Goal: Task Accomplishment & Management: Use online tool/utility

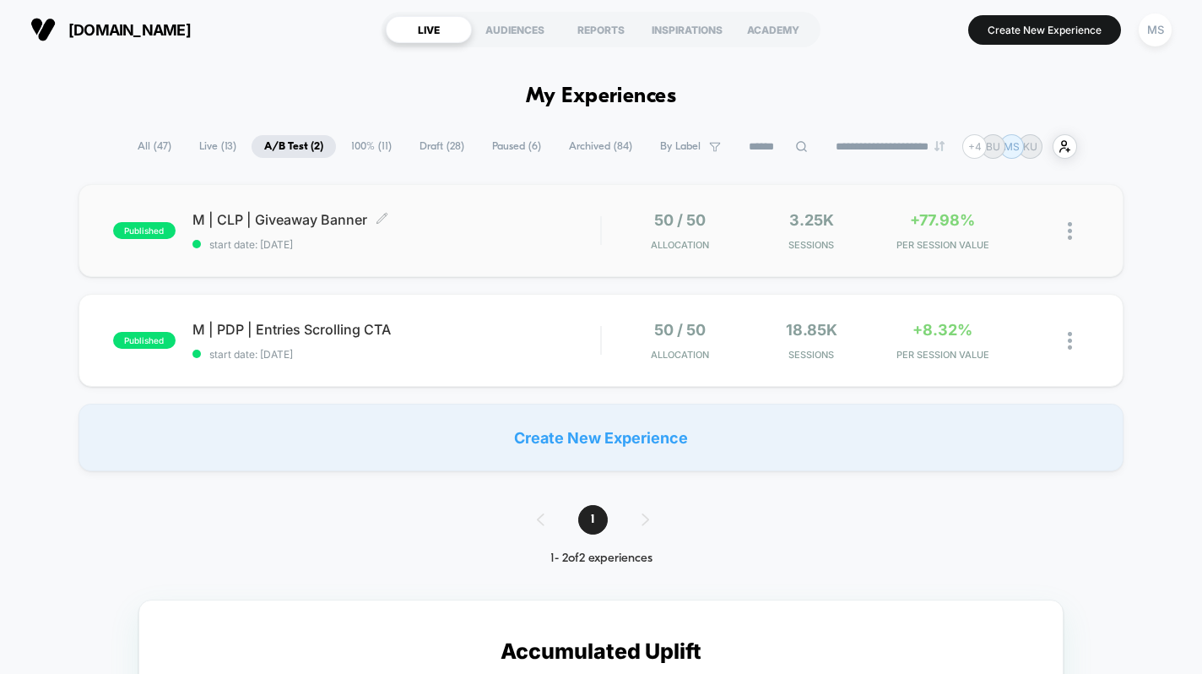
click at [558, 230] on div "M | CLP | Giveaway Banner Click to edit experience details Click to edit experi…" at bounding box center [396, 231] width 409 height 40
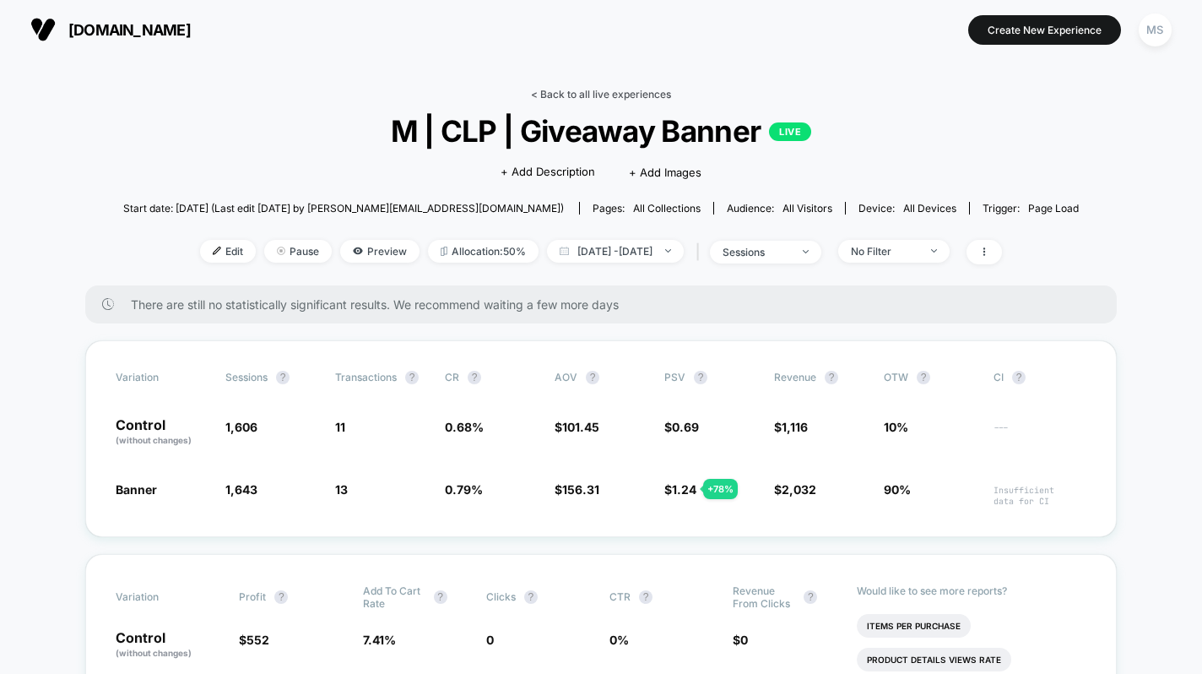
click at [594, 94] on link "< Back to all live experiences" at bounding box center [601, 94] width 140 height 13
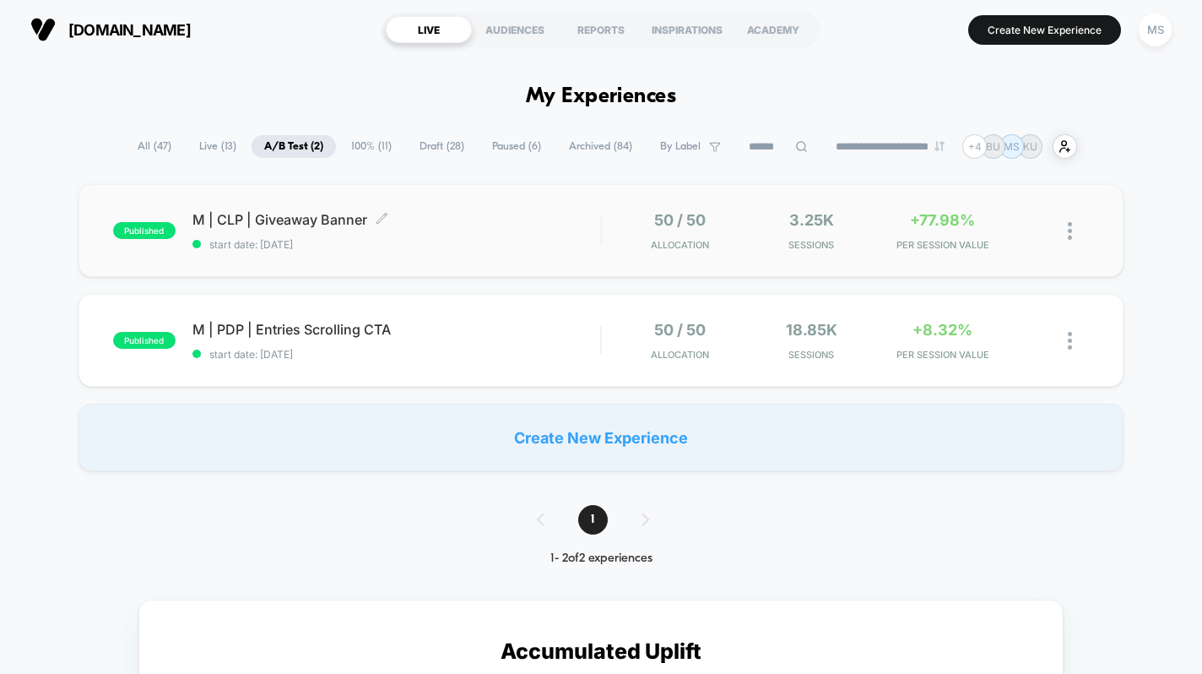
click at [561, 219] on span "M | CLP | Giveaway Banner Click to edit experience details" at bounding box center [396, 219] width 409 height 17
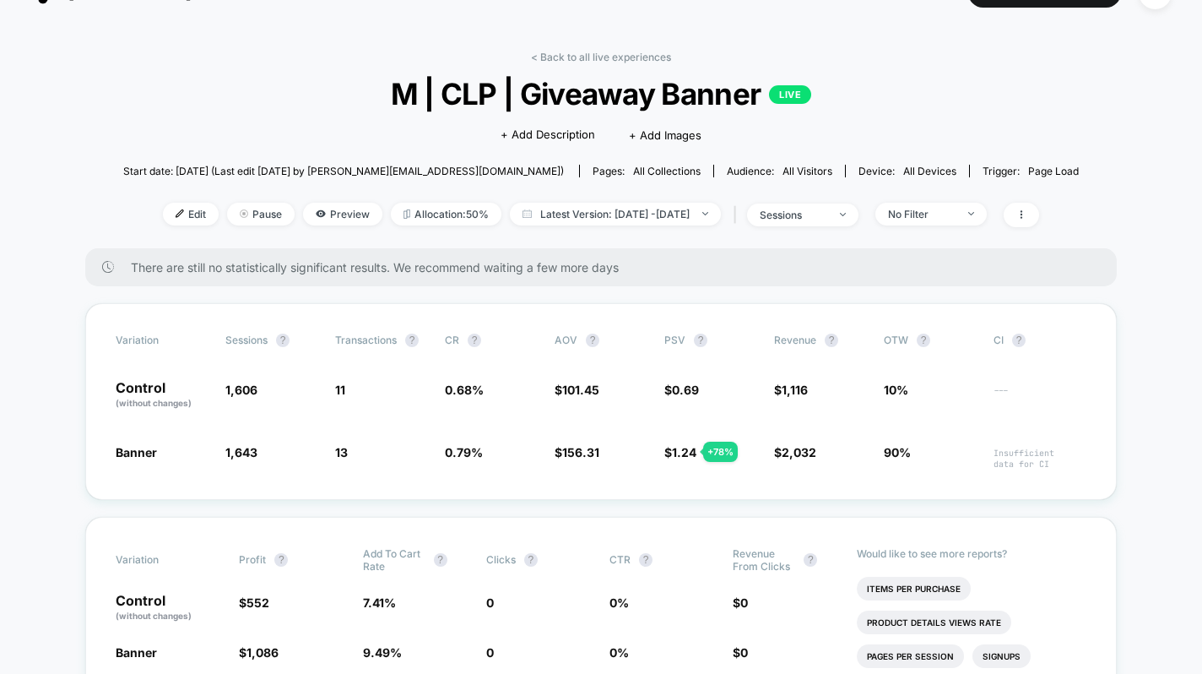
scroll to position [14, 0]
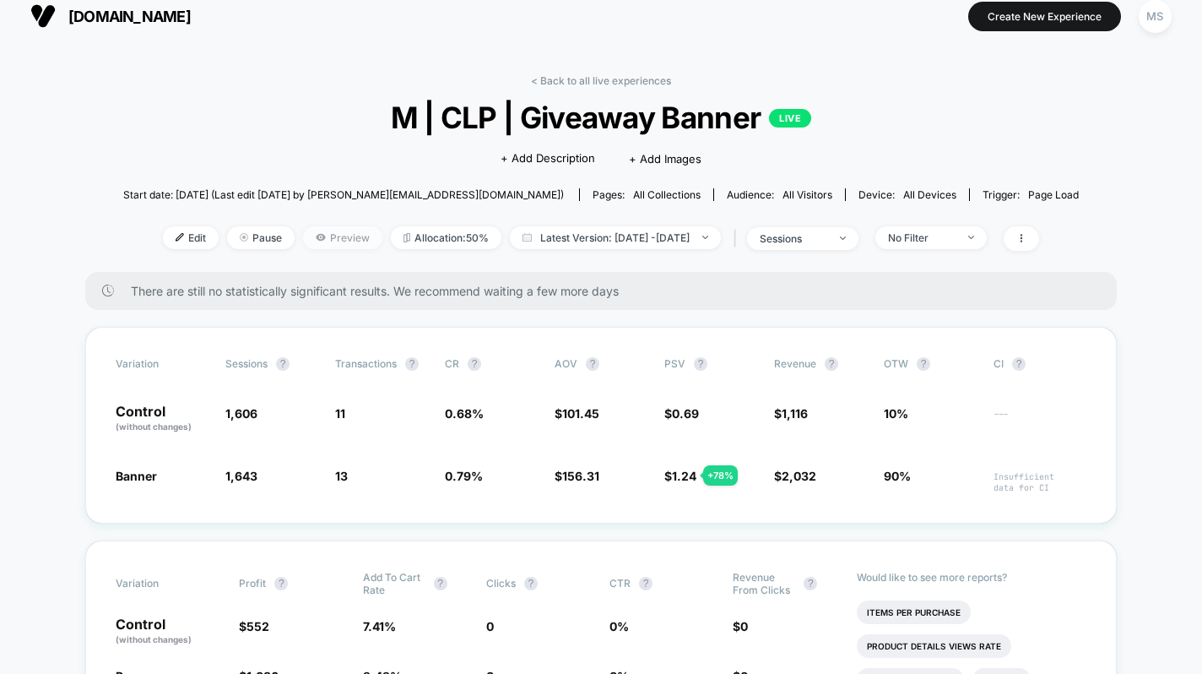
click at [318, 238] on span "Preview" at bounding box center [342, 237] width 79 height 23
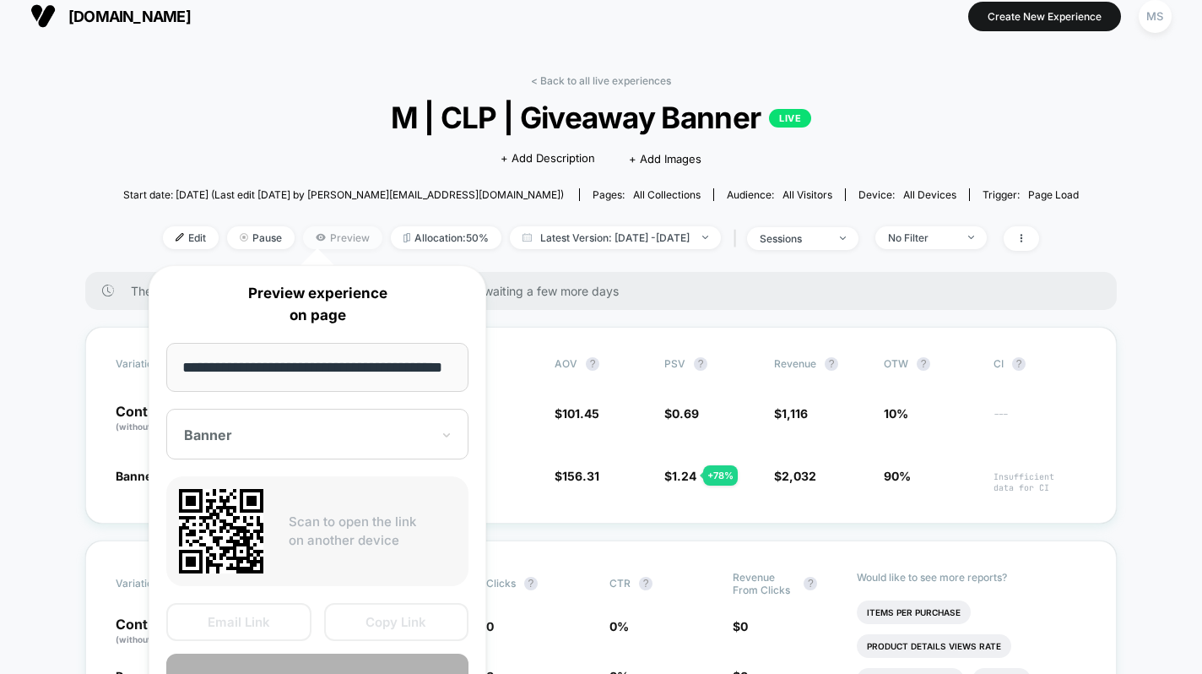
scroll to position [0, 30]
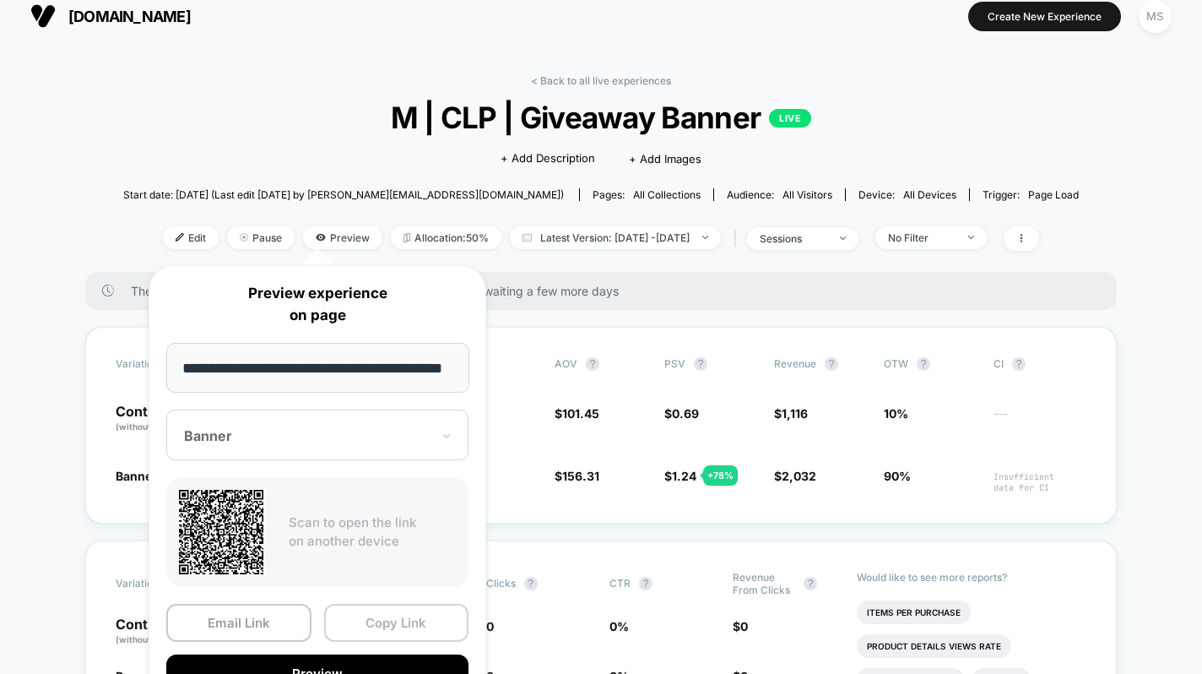
click at [400, 621] on button "Copy Link" at bounding box center [396, 623] width 145 height 38
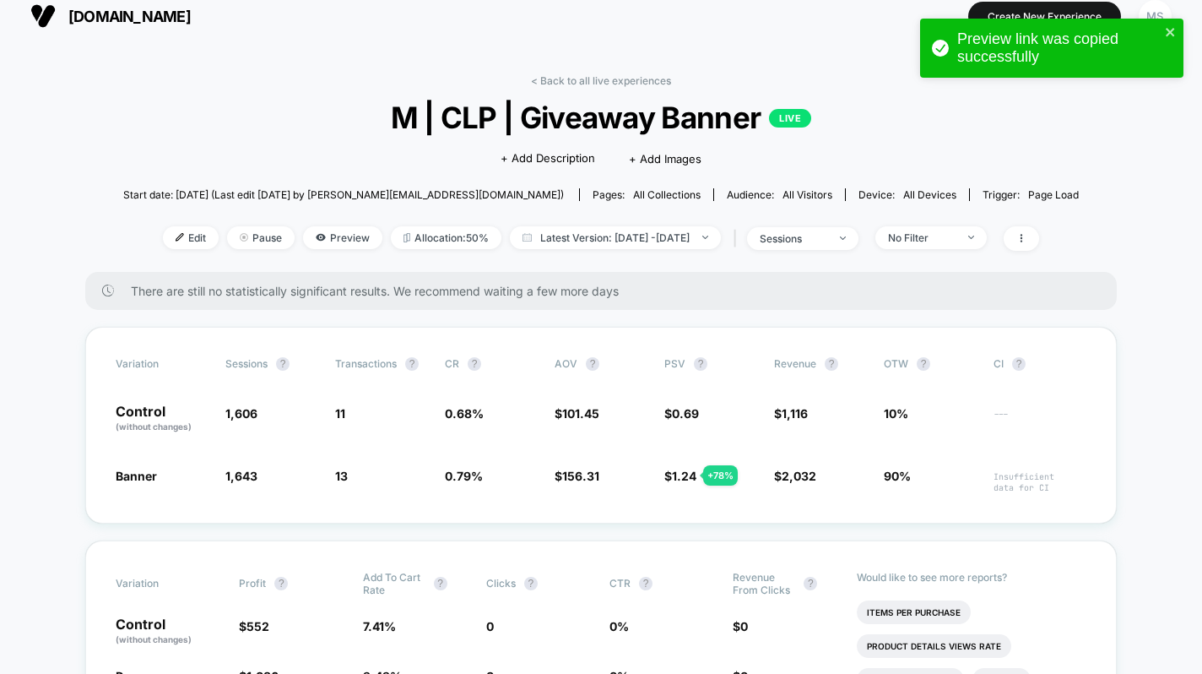
scroll to position [0, 0]
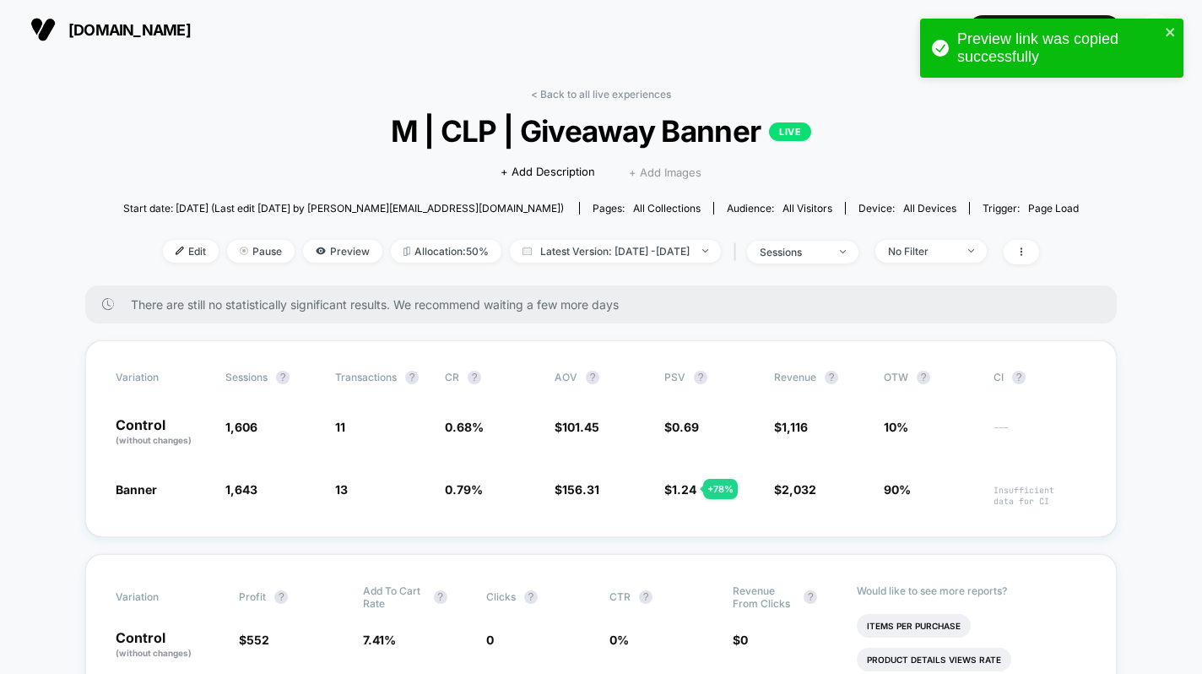
click at [664, 173] on span "+ Add Images" at bounding box center [665, 172] width 73 height 14
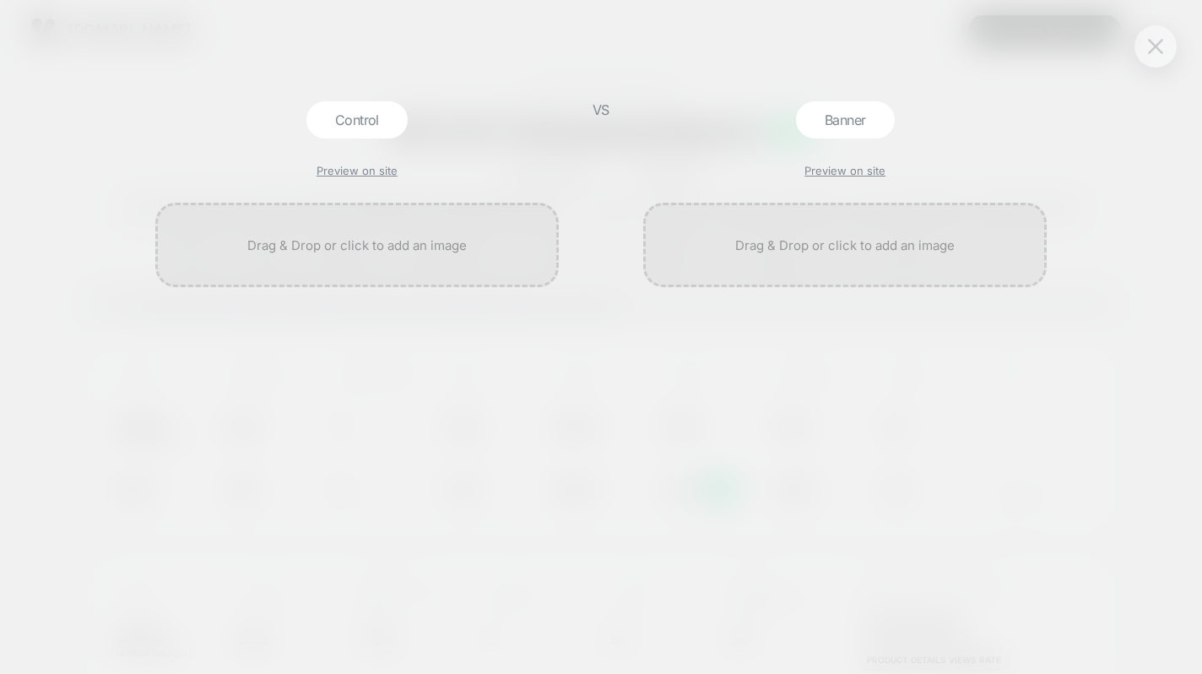
click at [1151, 47] on img at bounding box center [1155, 46] width 15 height 14
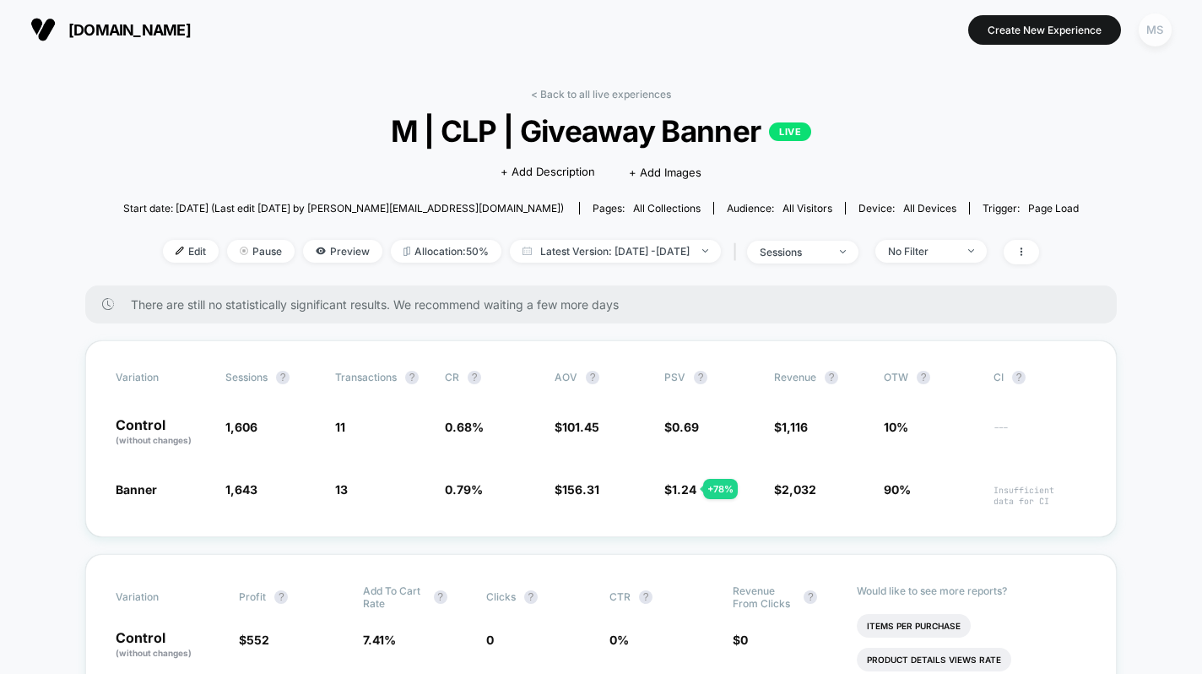
click at [1152, 32] on div "MS" at bounding box center [1155, 30] width 33 height 33
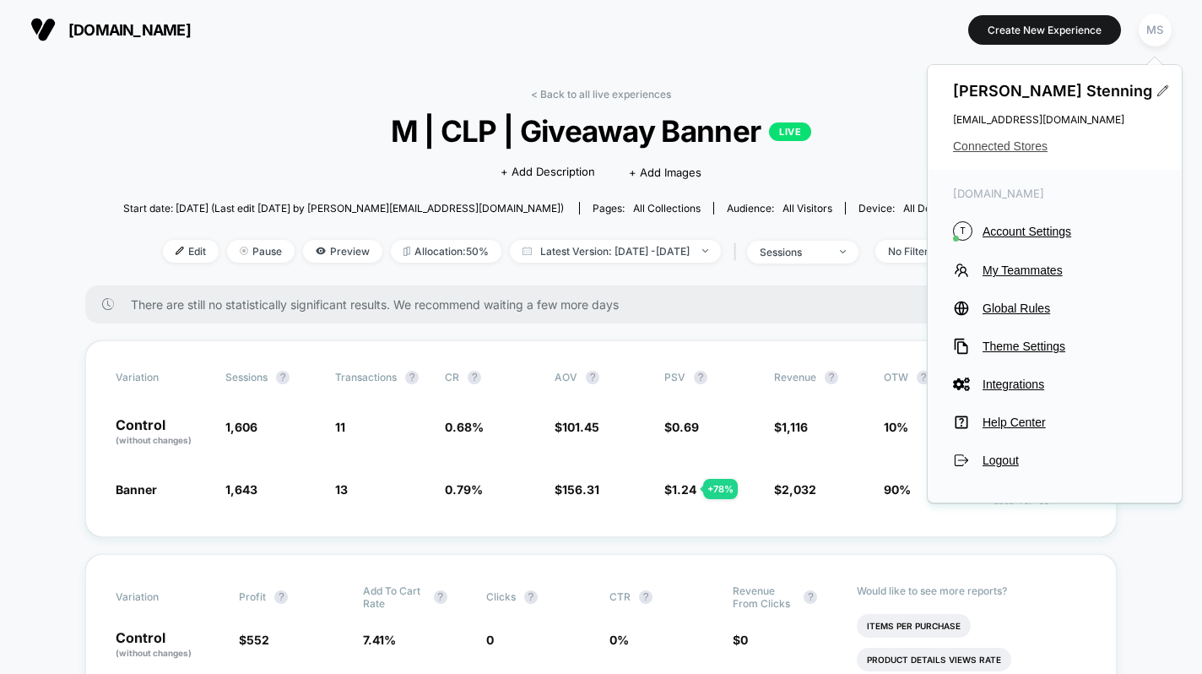
click at [1026, 142] on span "Connected Stores" at bounding box center [1054, 146] width 203 height 14
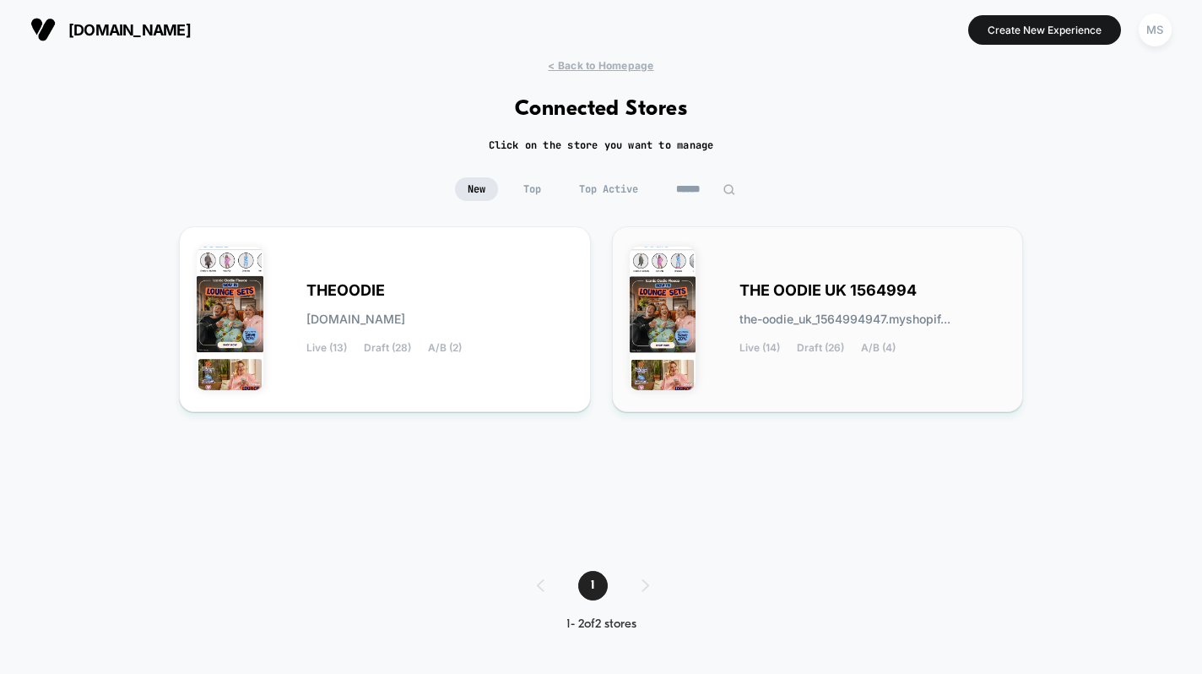
click at [772, 294] on span "THE OODIE UK 1564994" at bounding box center [828, 291] width 177 height 12
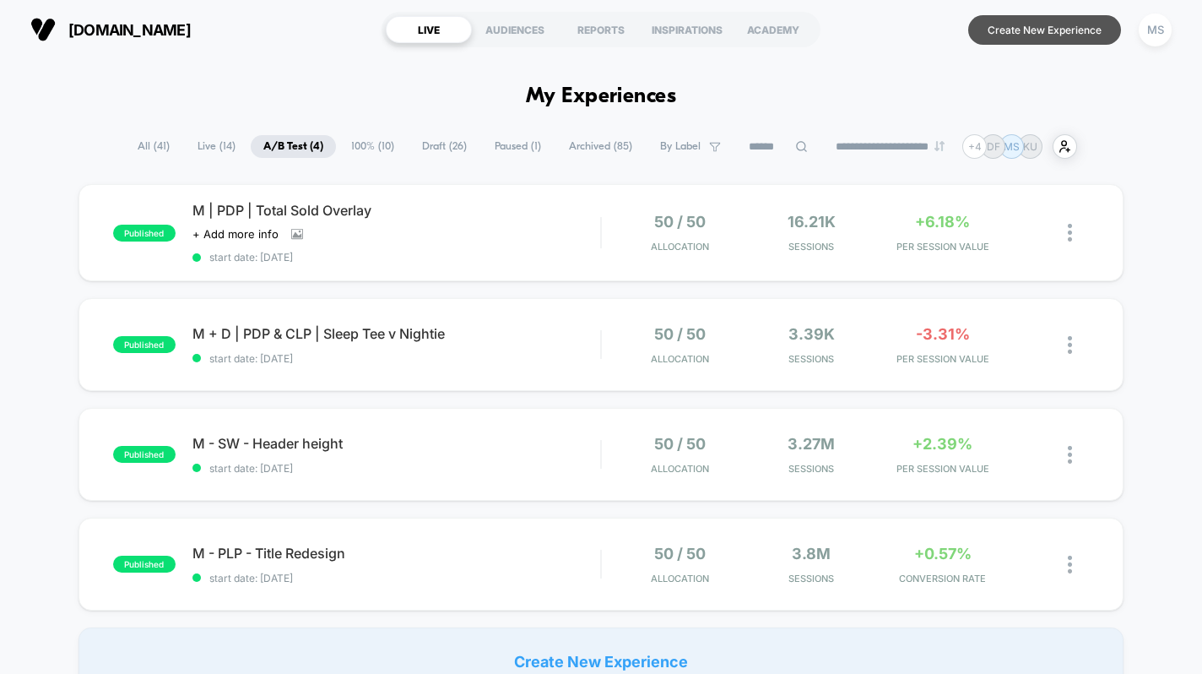
click at [1035, 27] on button "Create New Experience" at bounding box center [1044, 30] width 153 height 30
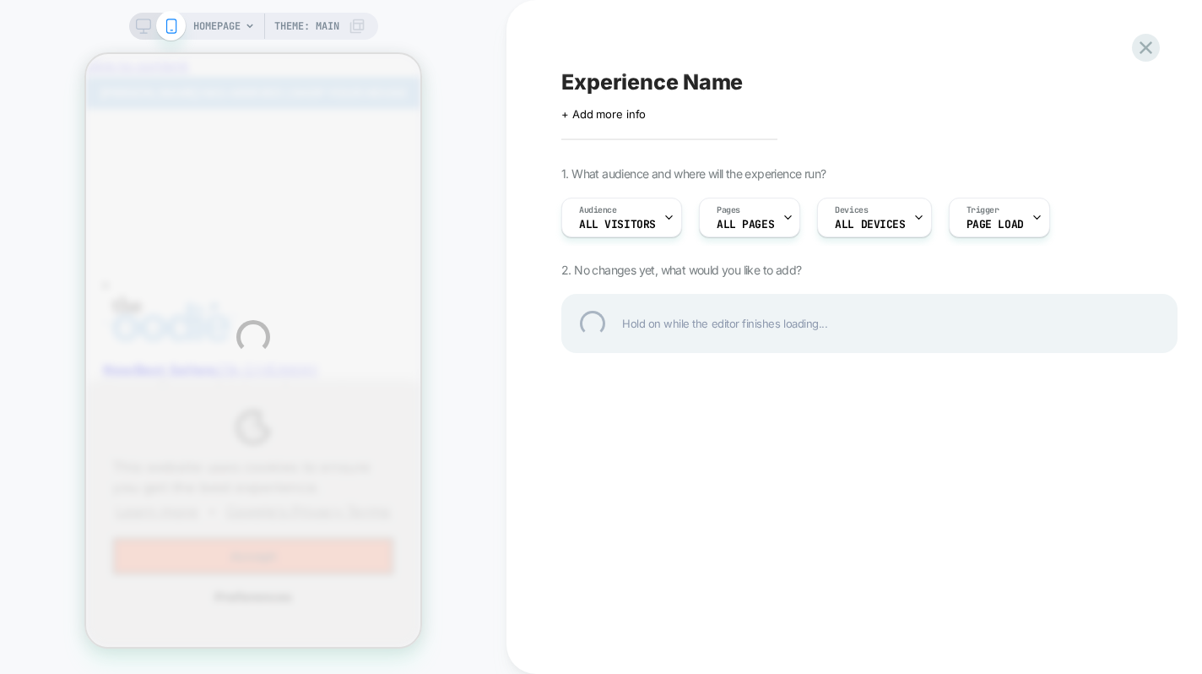
click at [751, 220] on div "HOMEPAGE Theme: MAIN Experience Name Click to edit experience details + Add mor…" at bounding box center [601, 337] width 1202 height 674
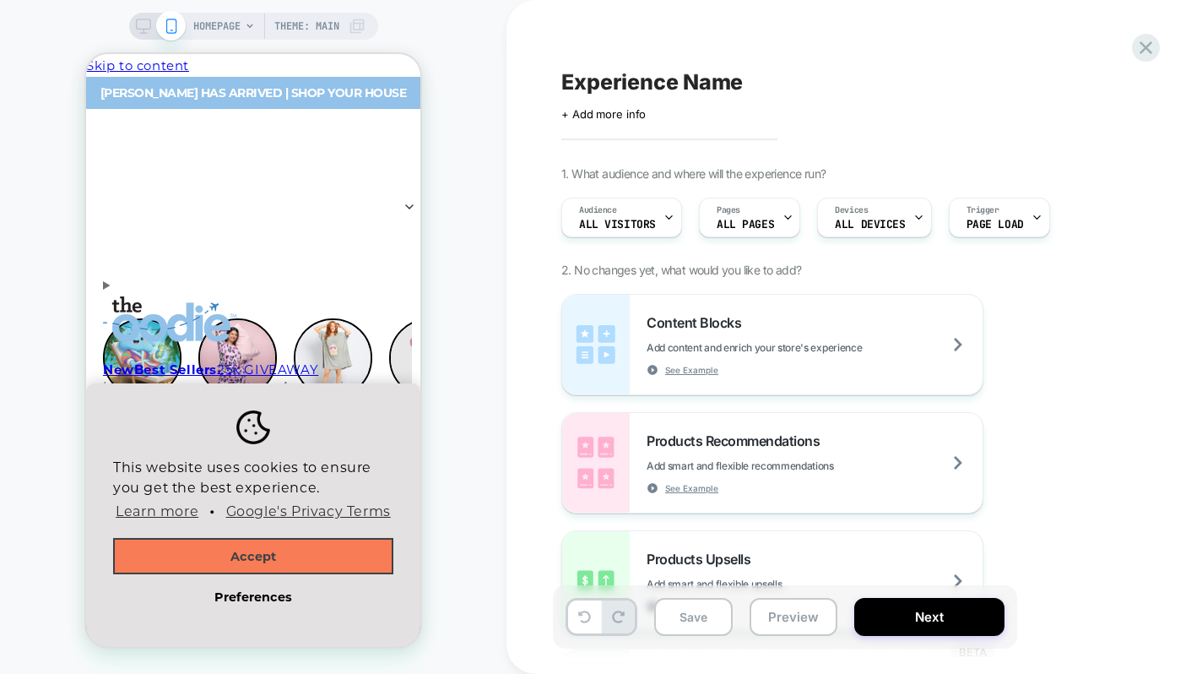
click at [751, 220] on span "ALL PAGES" at bounding box center [745, 225] width 57 height 12
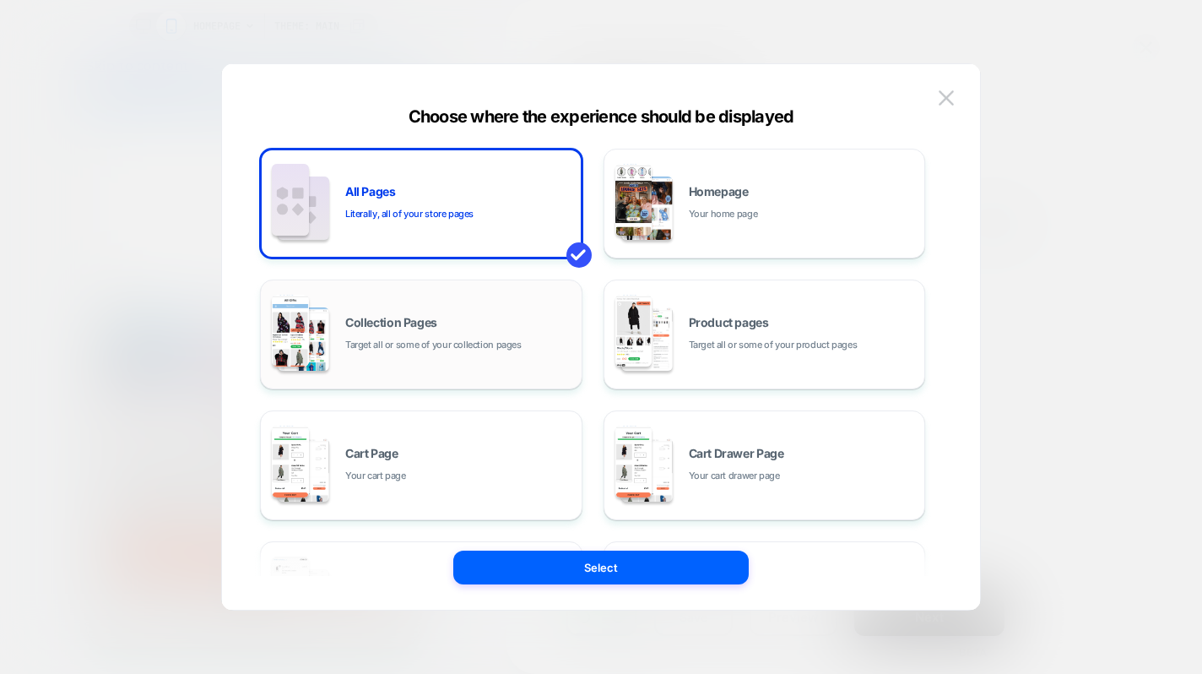
click at [496, 350] on span "Target all or some of your collection pages" at bounding box center [433, 345] width 176 height 16
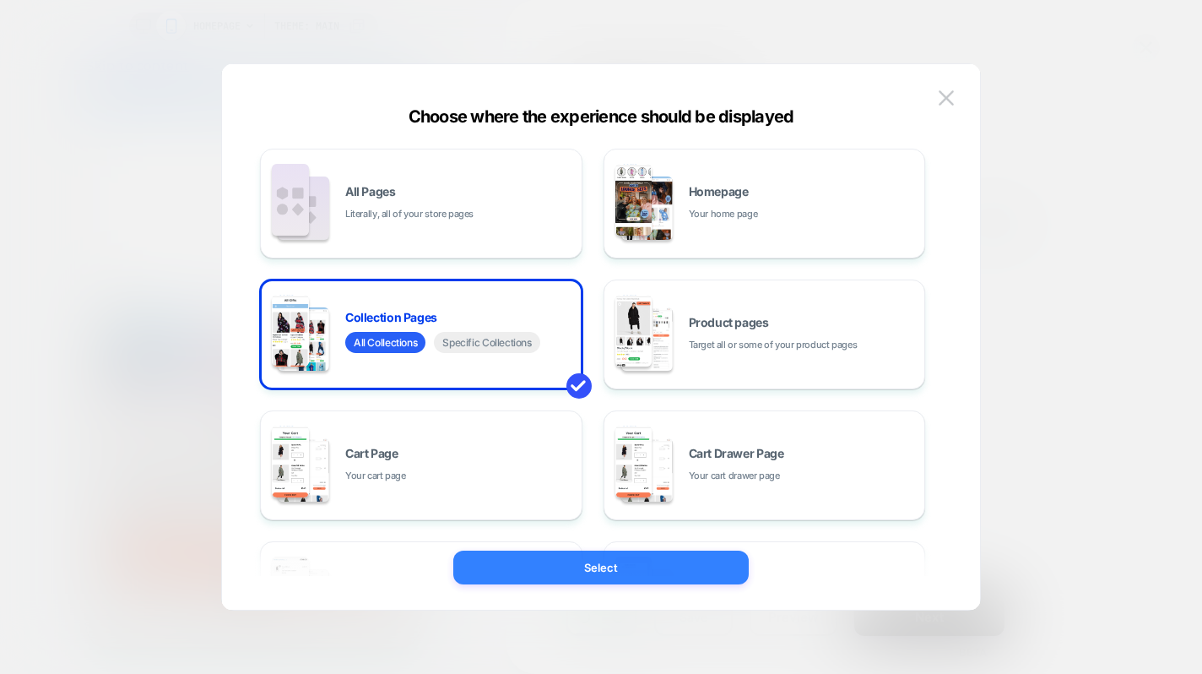
click at [558, 565] on button "Select" at bounding box center [600, 567] width 295 height 34
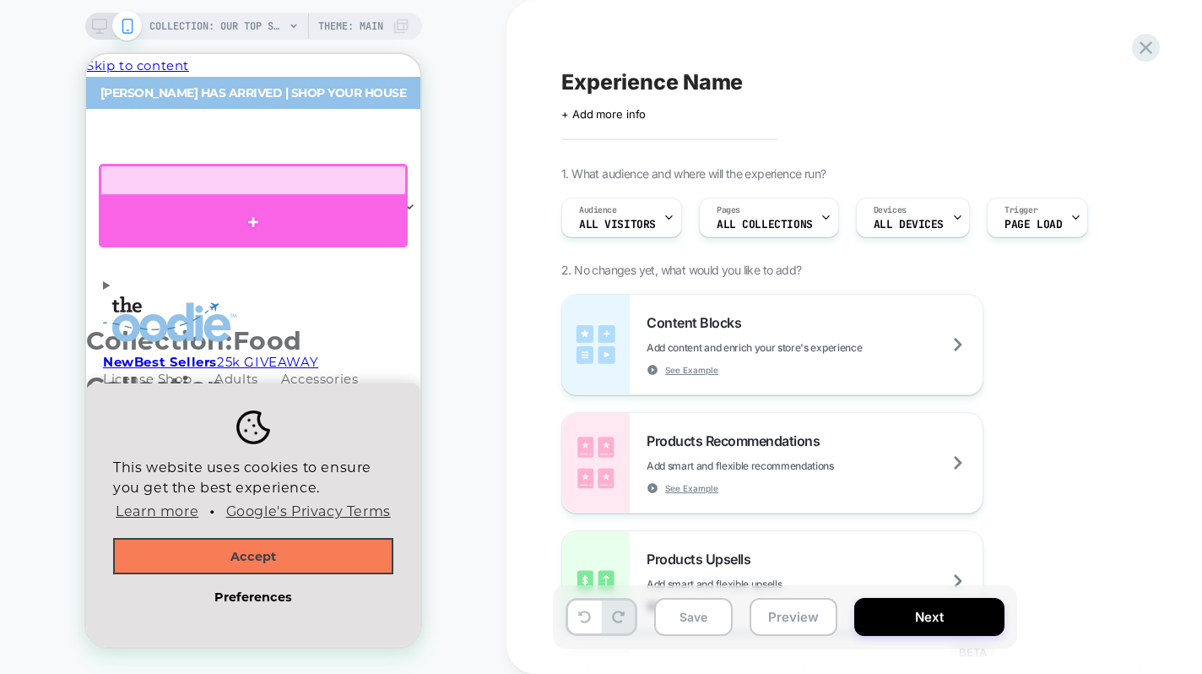
click at [280, 209] on div at bounding box center [253, 222] width 309 height 51
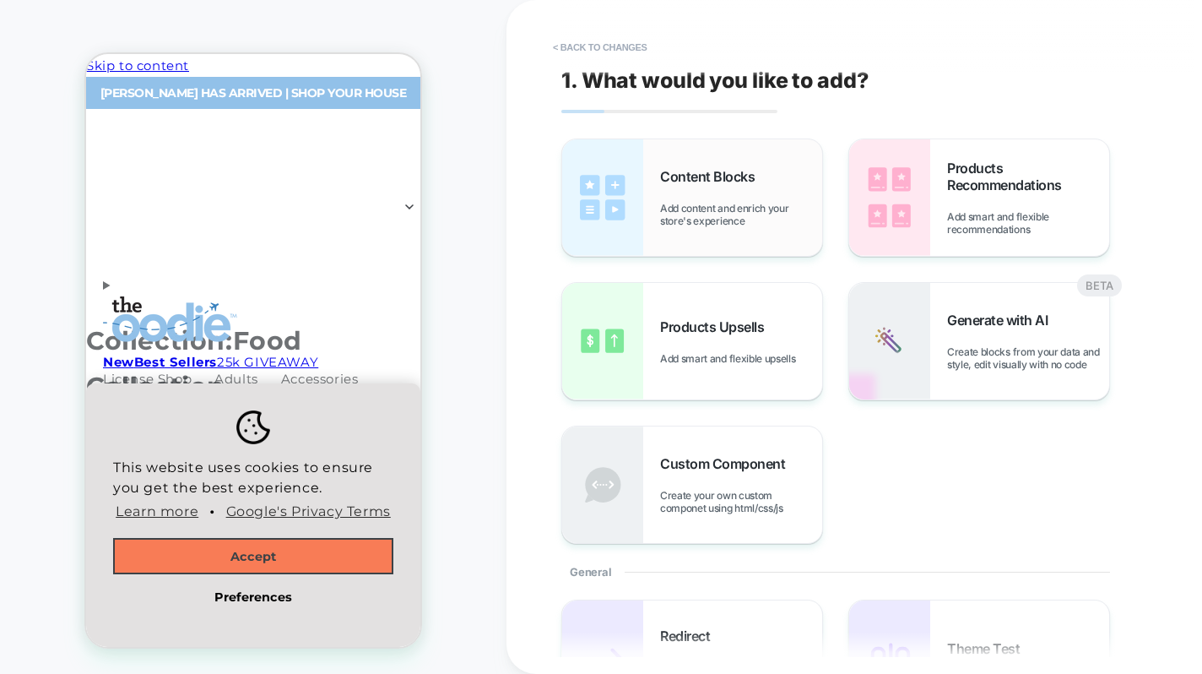
click at [657, 198] on div "Content Blocks Add content and enrich your store's experience" at bounding box center [692, 197] width 260 height 117
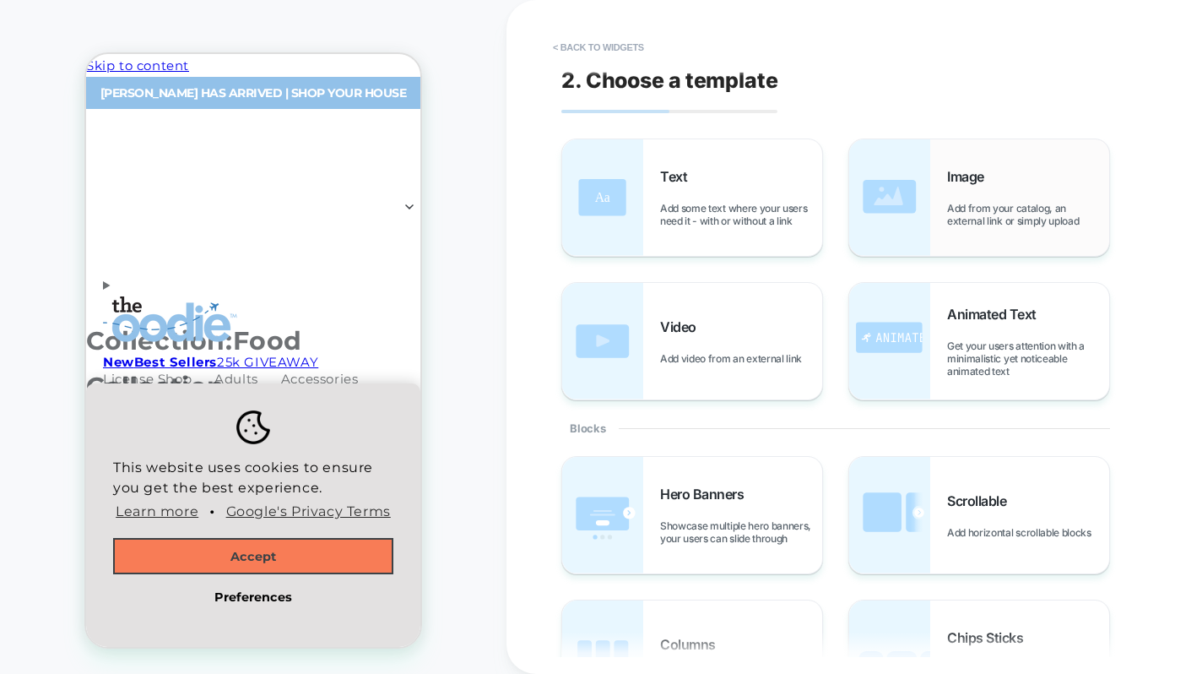
click at [857, 183] on img at bounding box center [889, 197] width 81 height 117
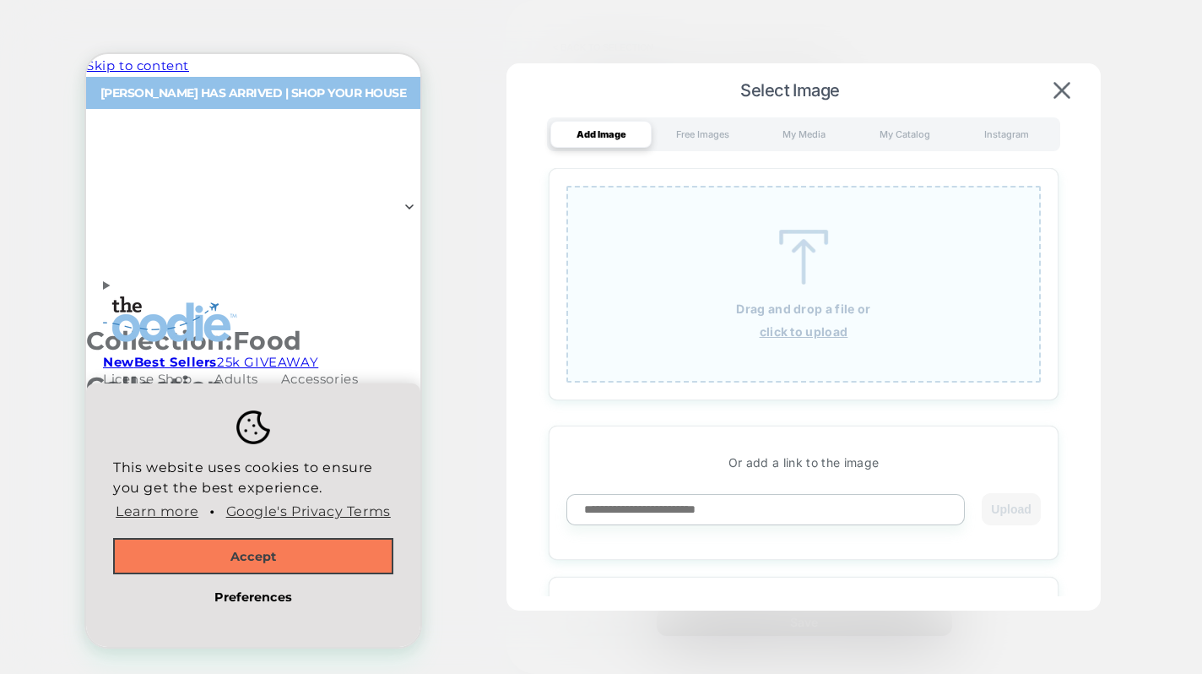
click at [781, 263] on img at bounding box center [804, 257] width 76 height 55
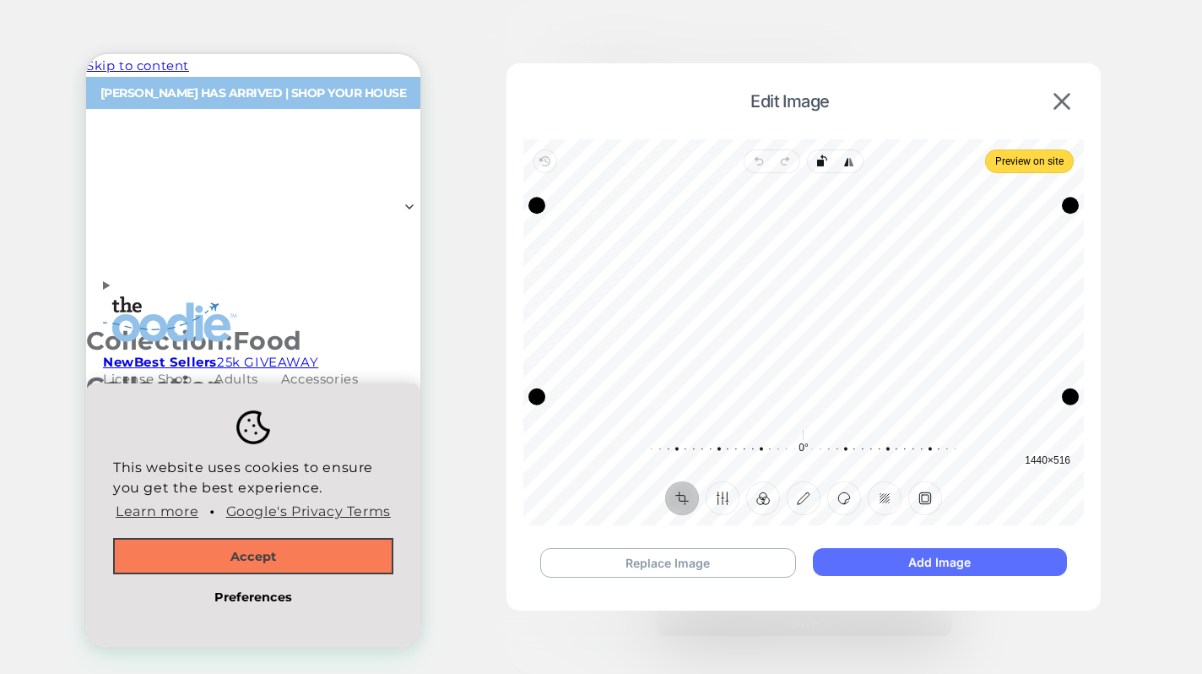
click at [864, 561] on button "Add Image" at bounding box center [940, 562] width 254 height 28
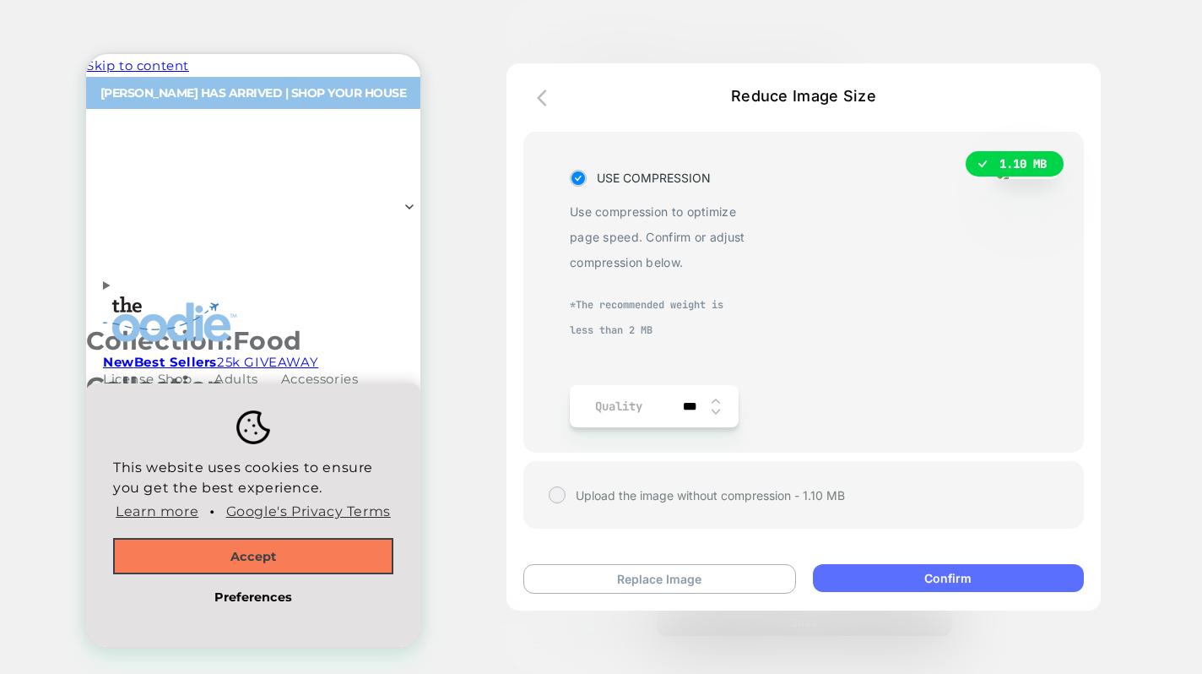
click at [874, 583] on button "Confirm" at bounding box center [948, 578] width 271 height 28
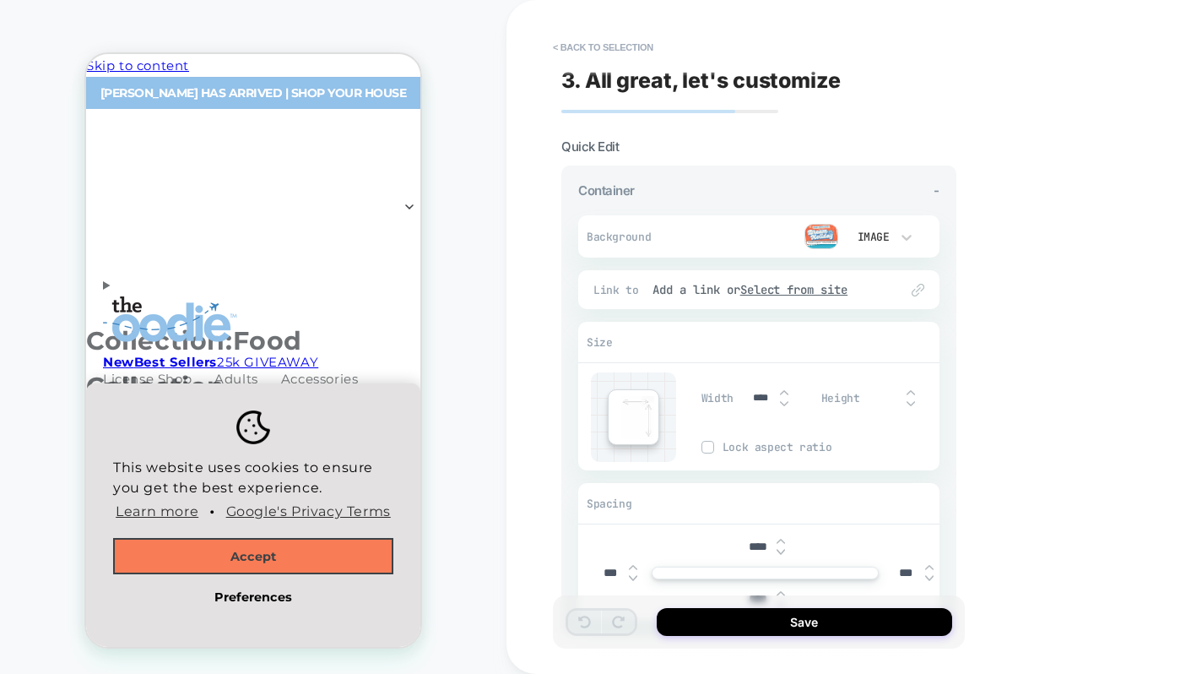
click at [748, 543] on input "****" at bounding box center [758, 546] width 38 height 14
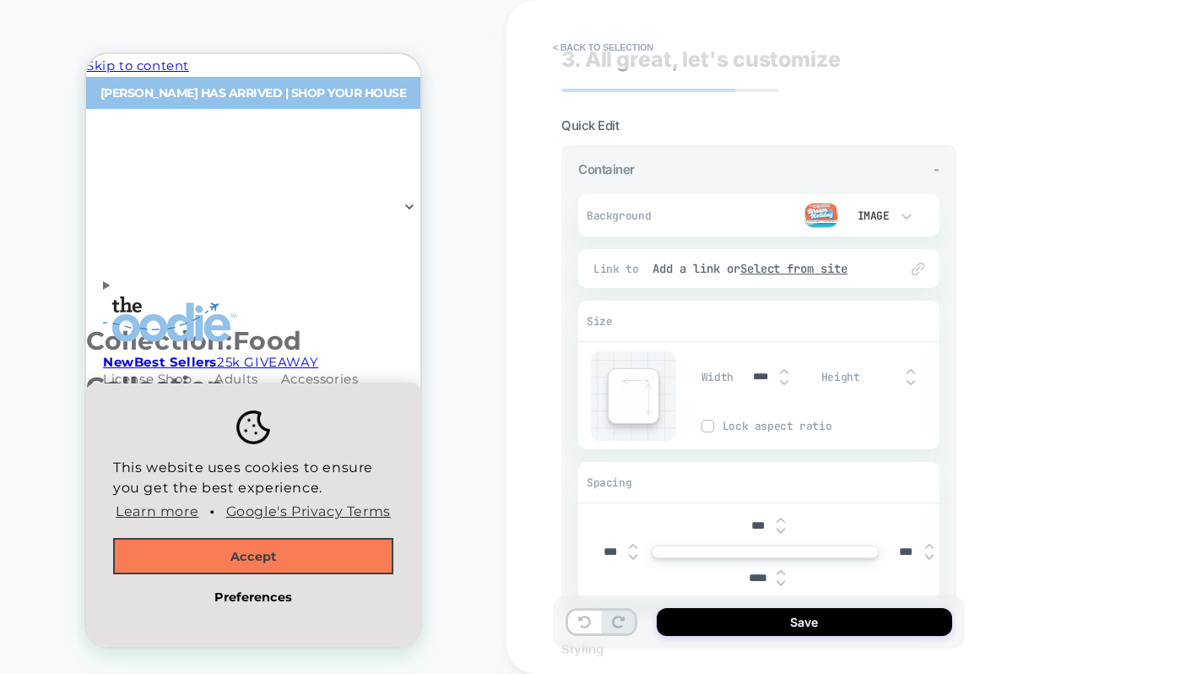
scroll to position [25, 0]
type input "***"
click at [750, 572] on input "****" at bounding box center [758, 573] width 38 height 14
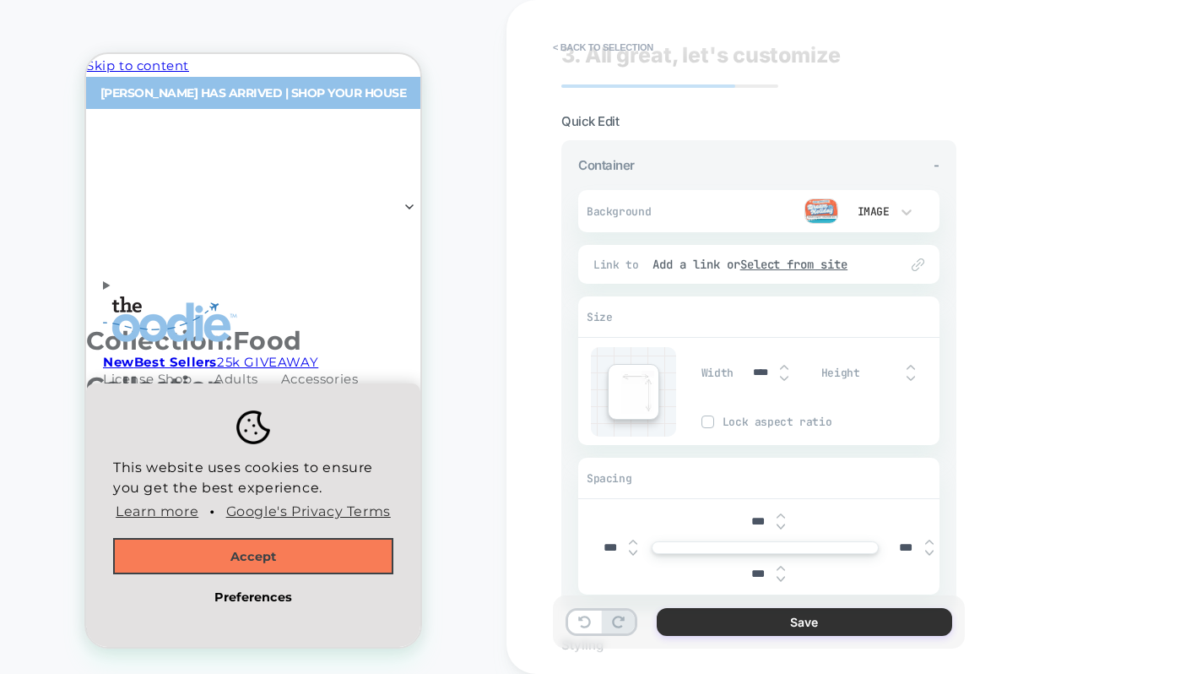
type input "***"
click at [757, 623] on button "Save" at bounding box center [804, 622] width 295 height 28
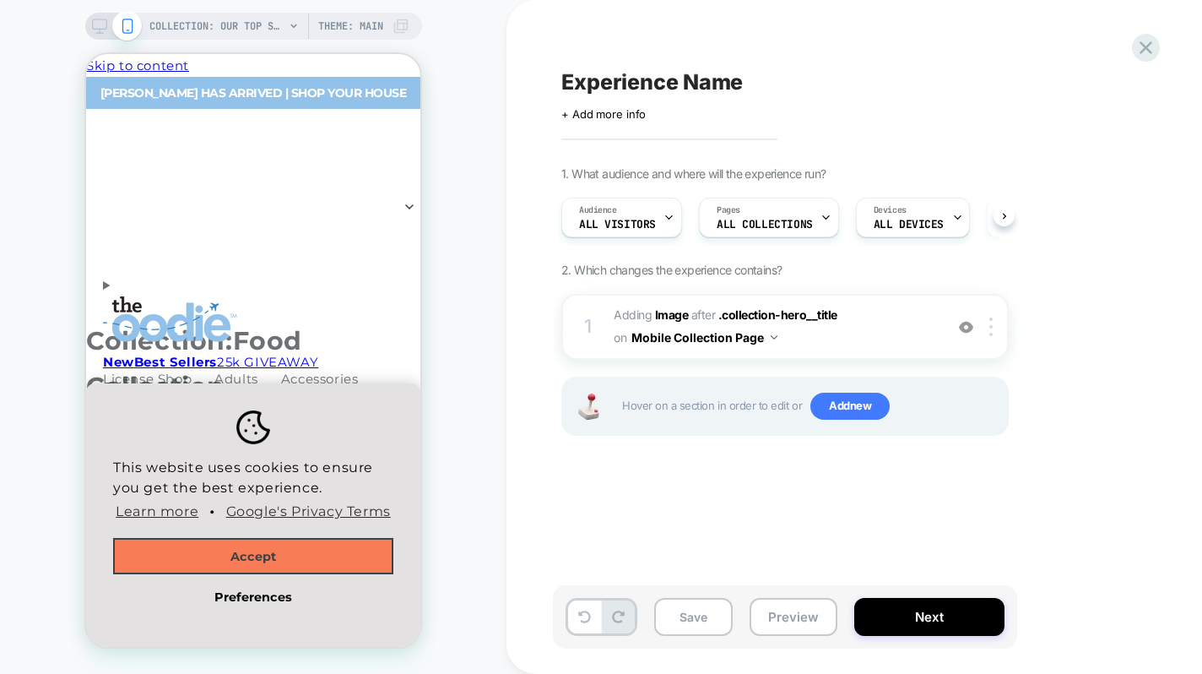
scroll to position [0, 1]
click at [670, 601] on button "Save" at bounding box center [693, 617] width 79 height 38
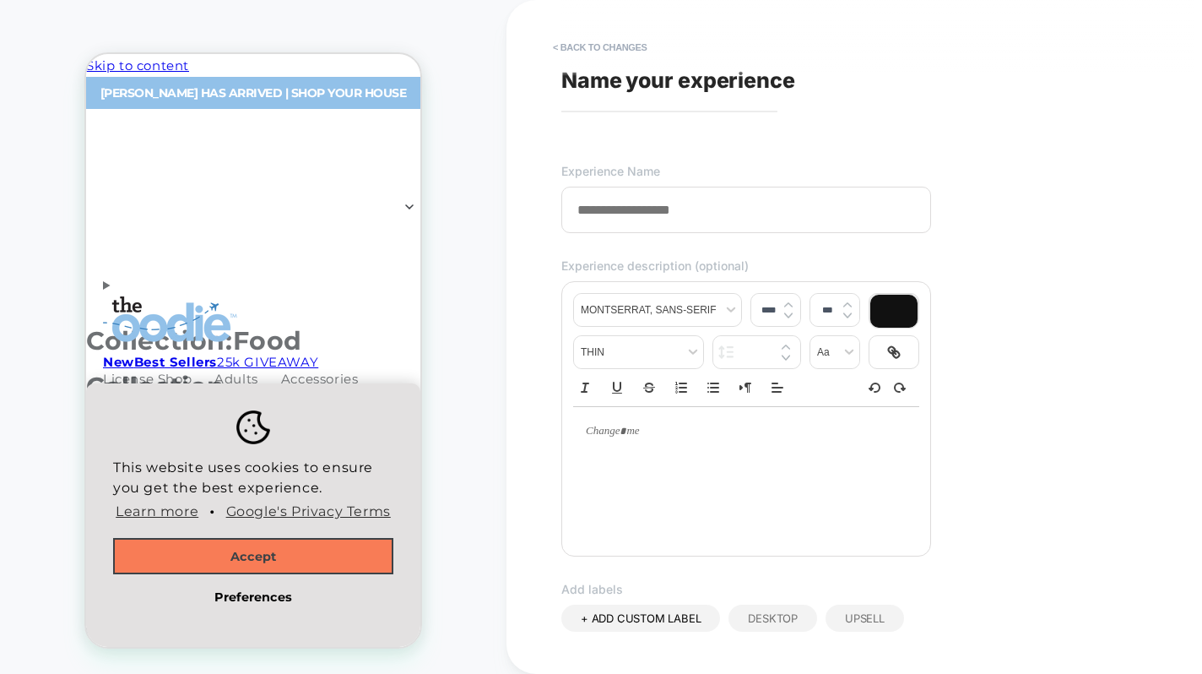
click at [600, 86] on span "Name your experience" at bounding box center [678, 80] width 234 height 25
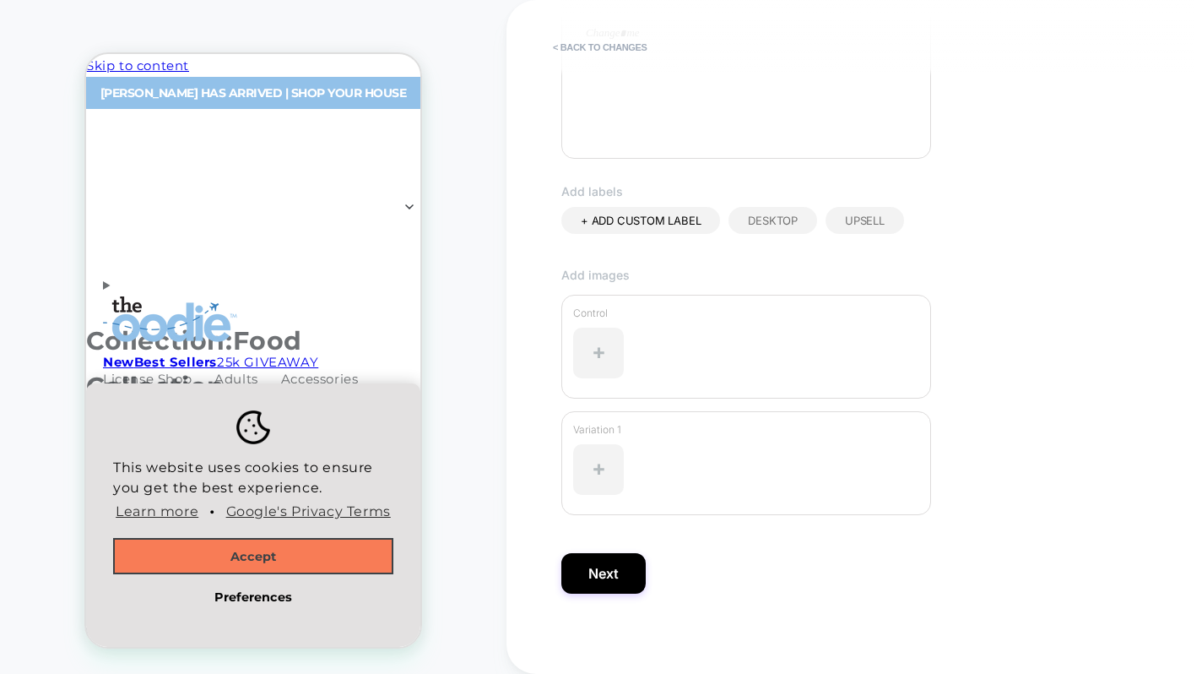
scroll to position [402, 0]
type input "**********"
click at [632, 573] on button "Next" at bounding box center [603, 569] width 84 height 41
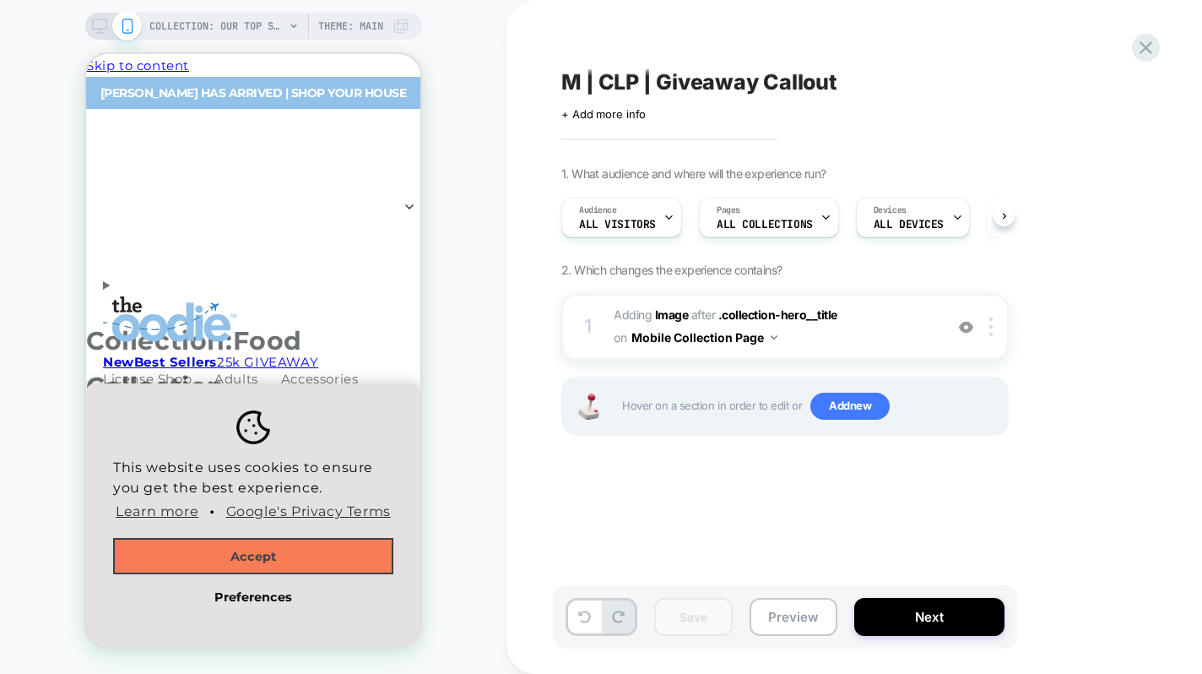
scroll to position [0, 1]
click at [904, 614] on button "Next" at bounding box center [929, 617] width 150 height 38
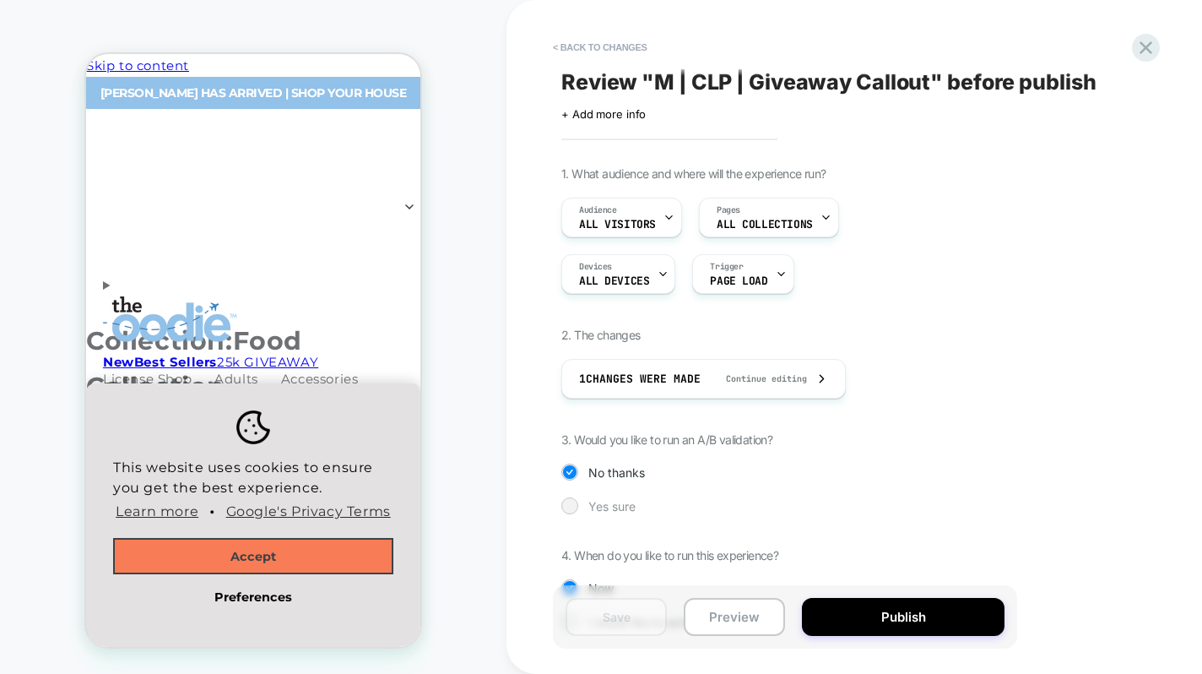
click at [609, 505] on span "Yes sure" at bounding box center [611, 506] width 47 height 14
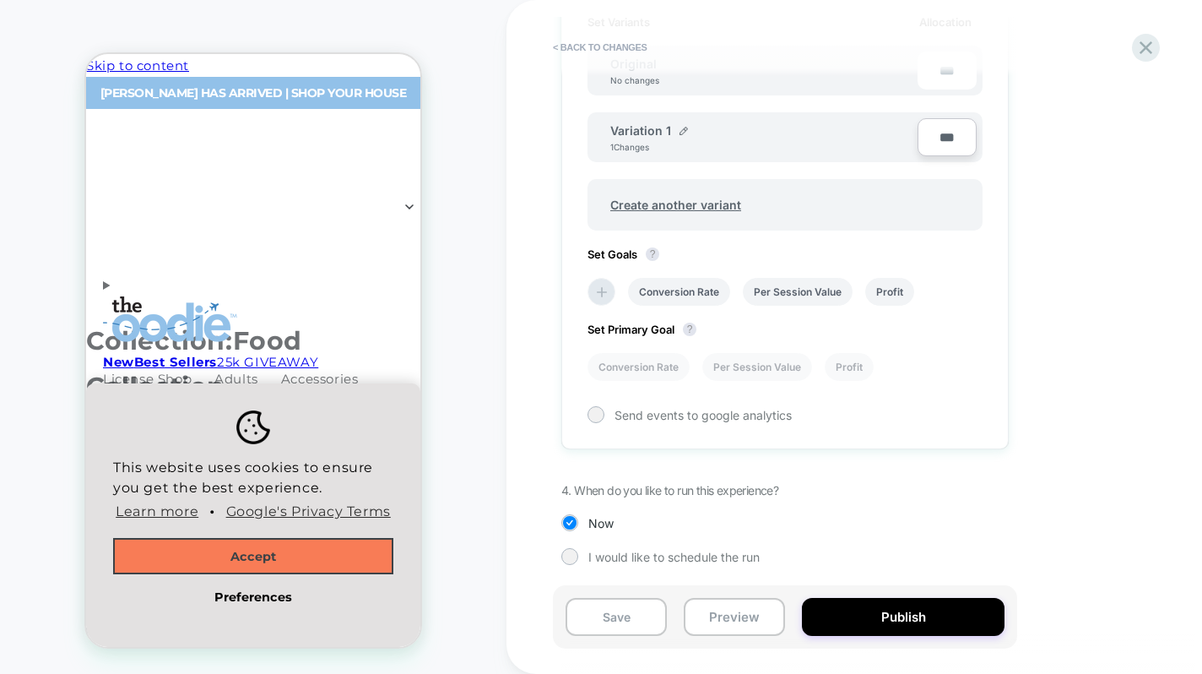
scroll to position [543, 0]
click at [686, 130] on img at bounding box center [684, 130] width 8 height 8
click at [664, 140] on input "**********" at bounding box center [671, 138] width 122 height 33
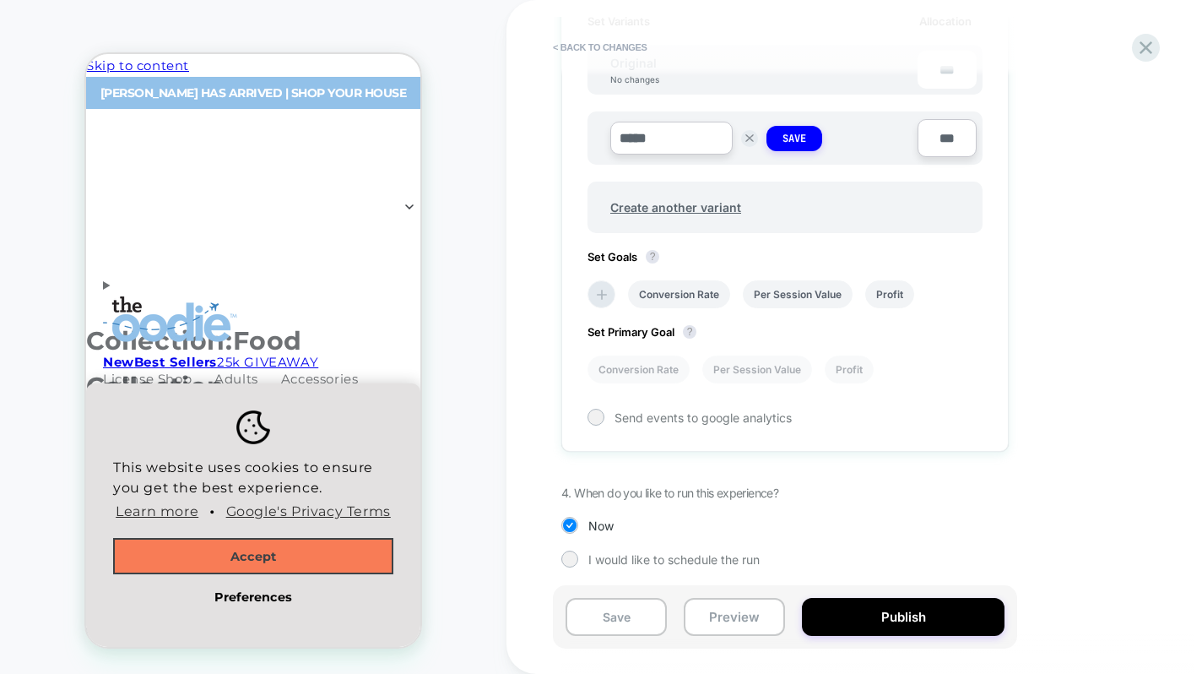
type input "******"
click at [796, 138] on strong "Save" at bounding box center [795, 139] width 24 height 14
click at [794, 292] on li "Per Session Value" at bounding box center [798, 291] width 110 height 28
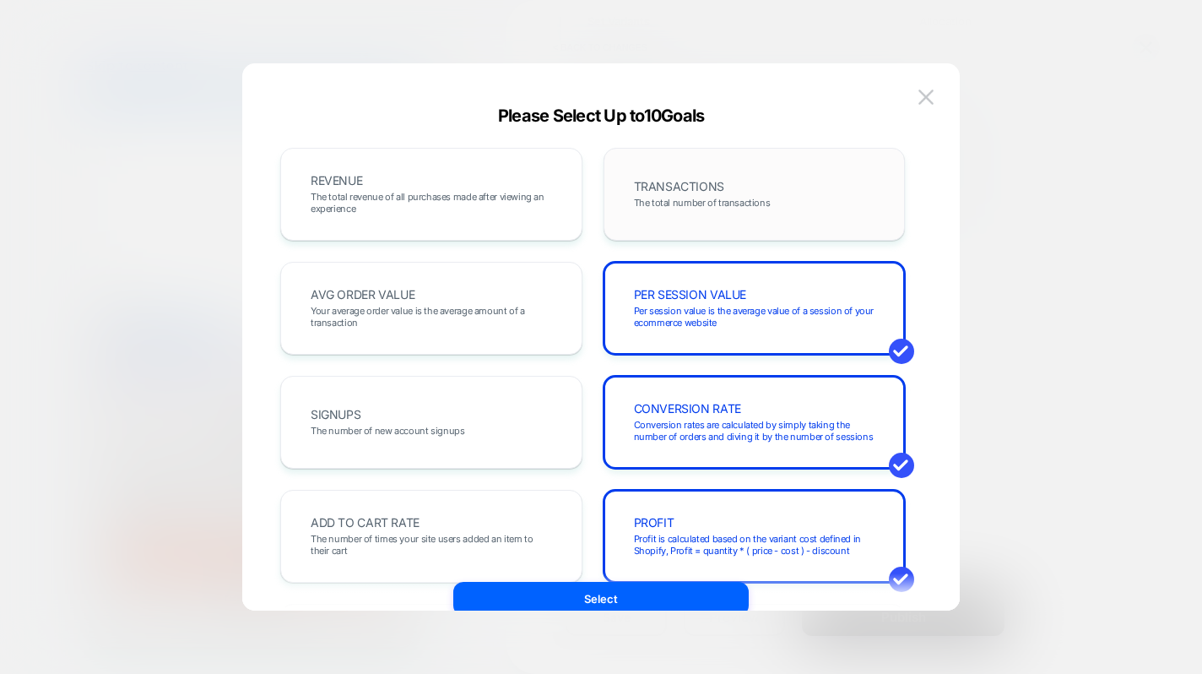
click at [695, 185] on span "TRANSACTIONS" at bounding box center [679, 187] width 90 height 12
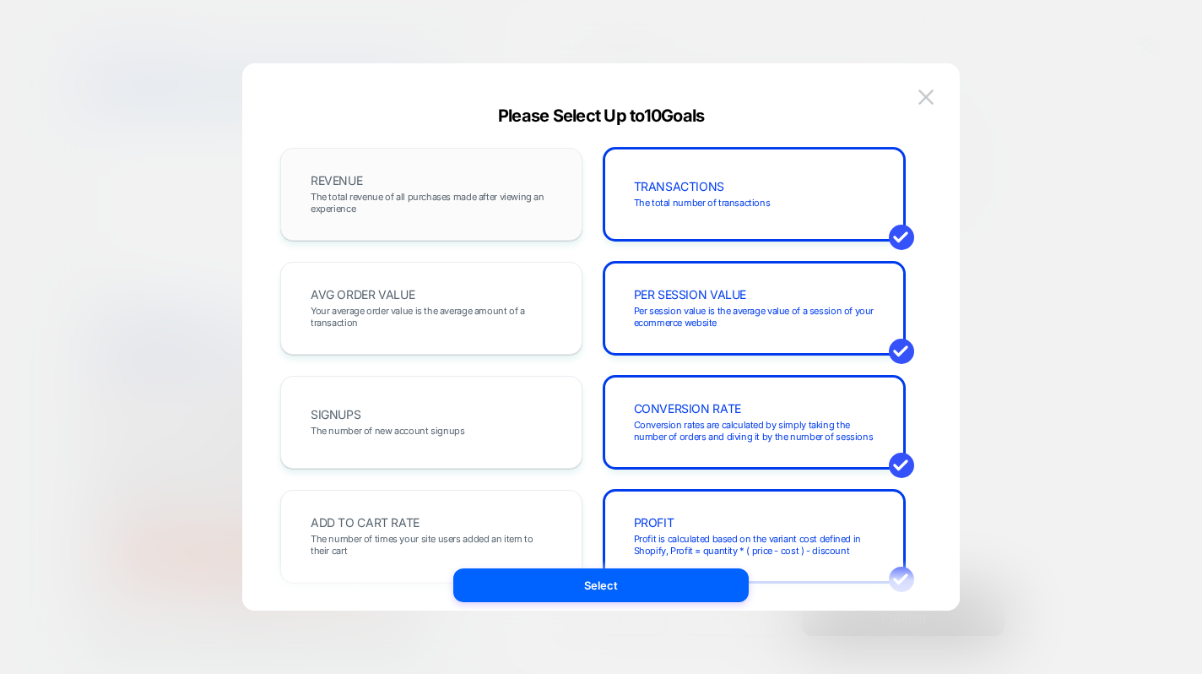
click at [464, 191] on span "The total revenue of all purchases made after viewing an experience" at bounding box center [431, 203] width 241 height 24
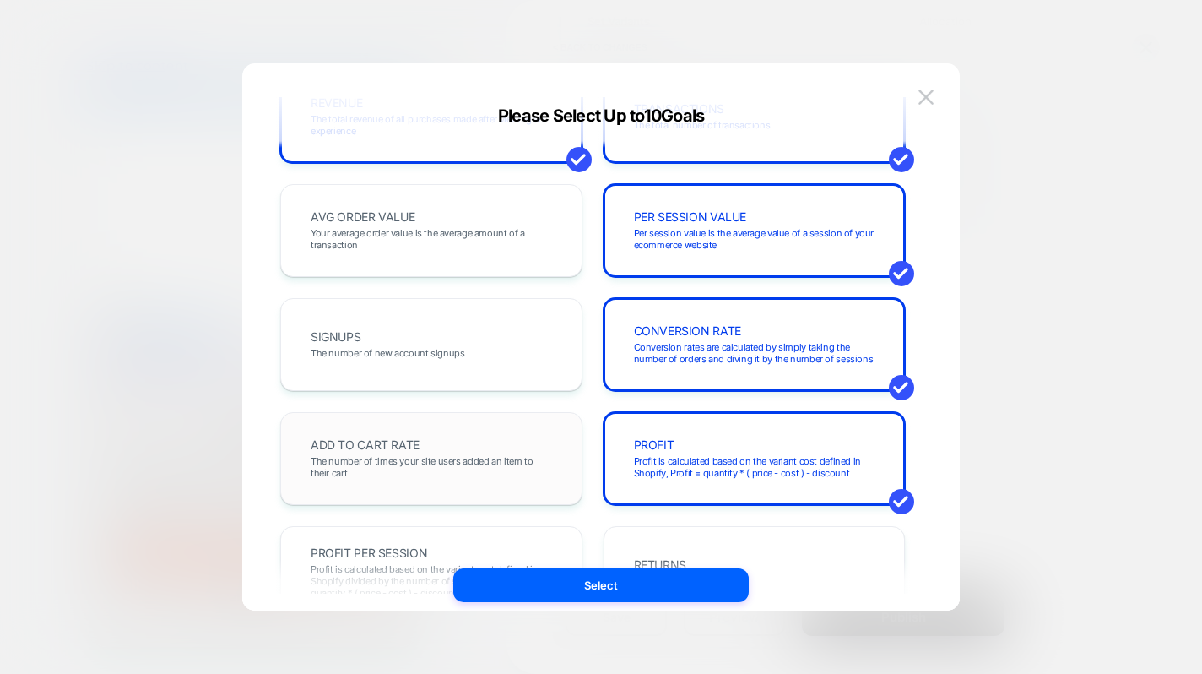
click at [431, 450] on div "ADD TO CART RATE The number of times your site users added an item to their cart" at bounding box center [431, 458] width 267 height 57
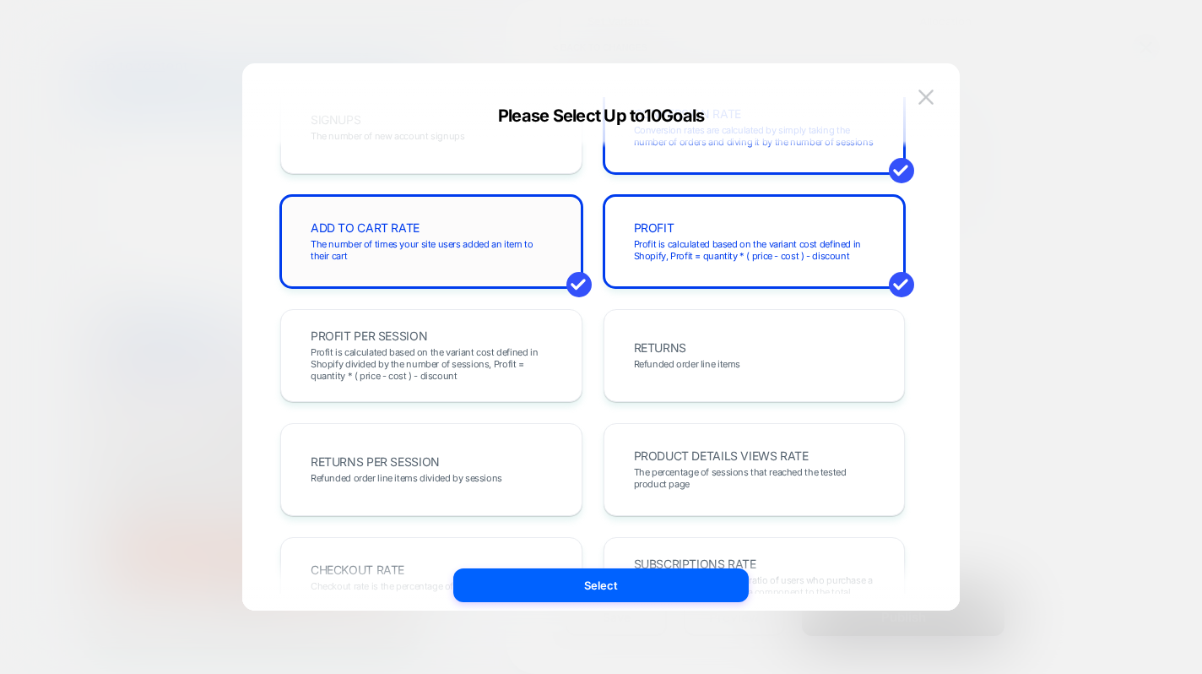
scroll to position [330, 0]
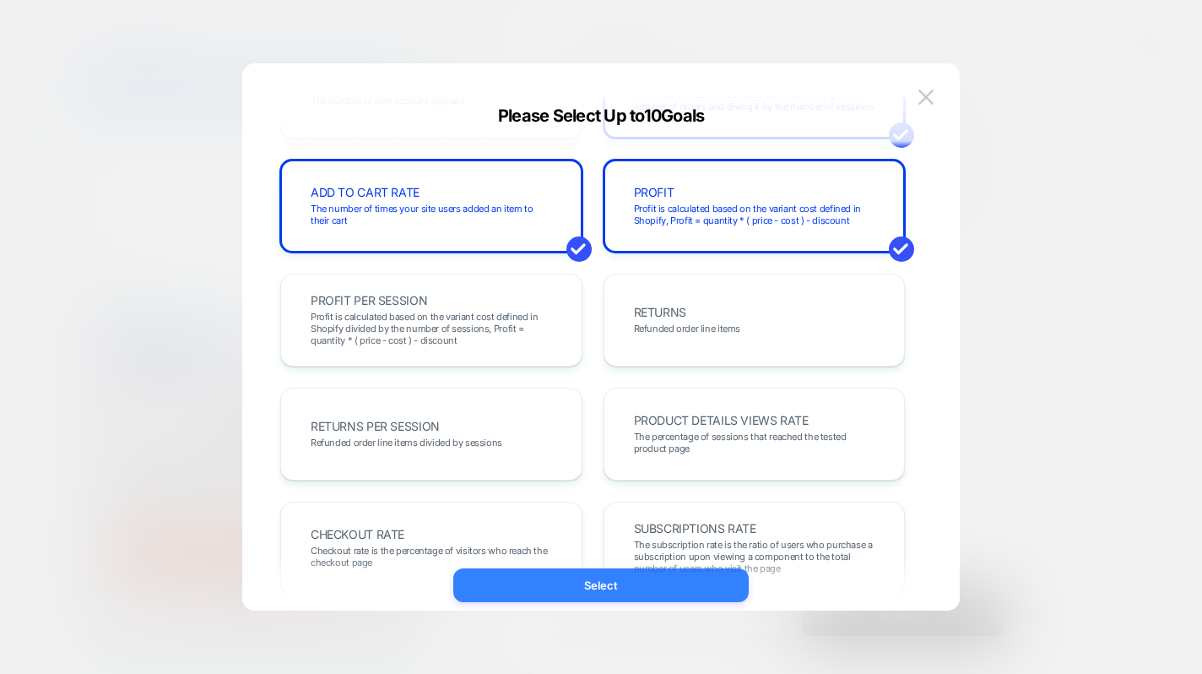
click at [534, 583] on button "Select" at bounding box center [600, 585] width 295 height 34
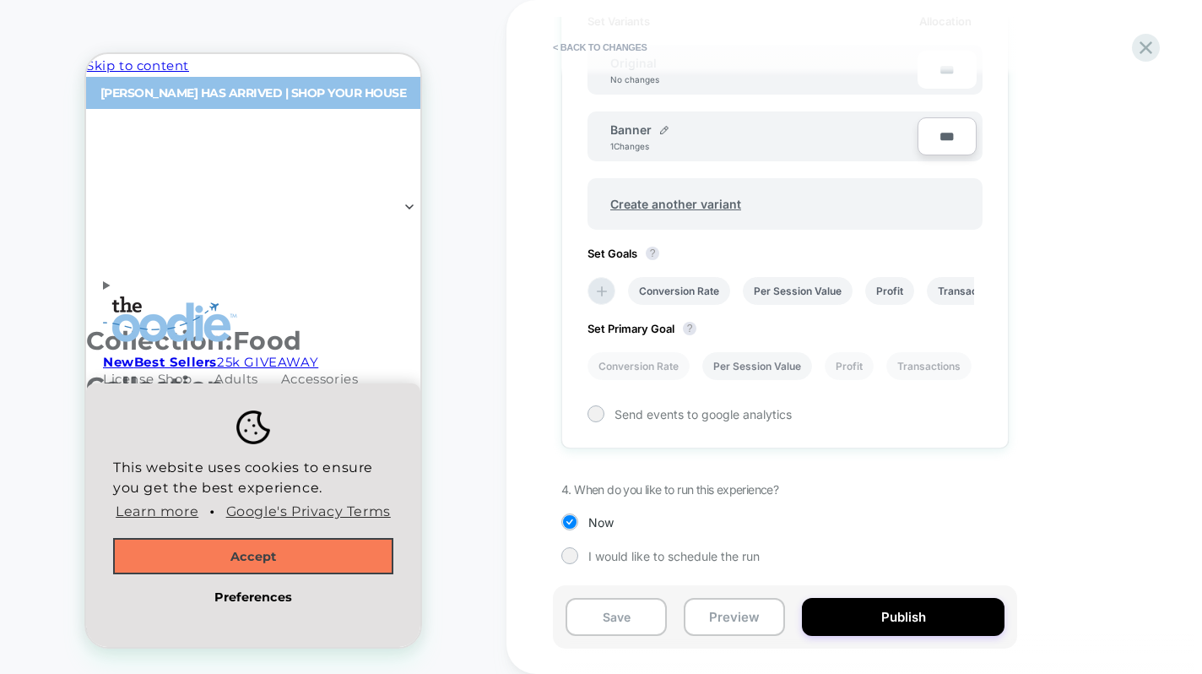
click at [729, 358] on li "Per Session Value" at bounding box center [757, 366] width 110 height 28
click at [649, 623] on button "Save" at bounding box center [616, 617] width 101 height 38
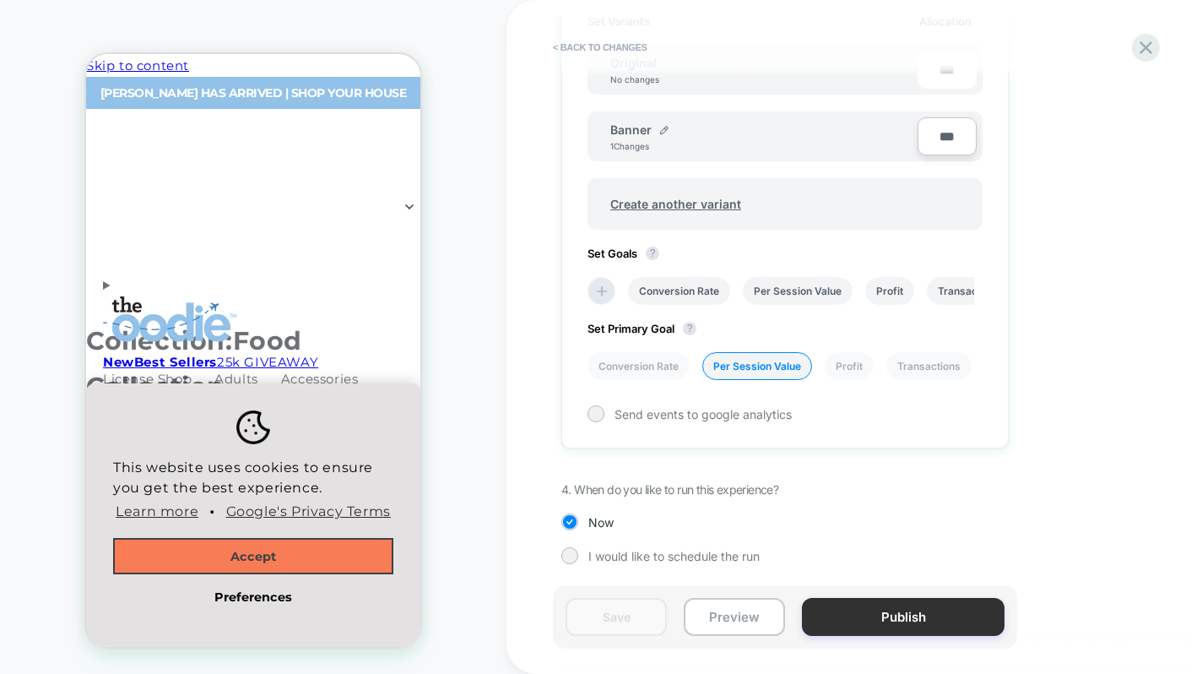
click at [908, 618] on button "Publish" at bounding box center [903, 617] width 203 height 38
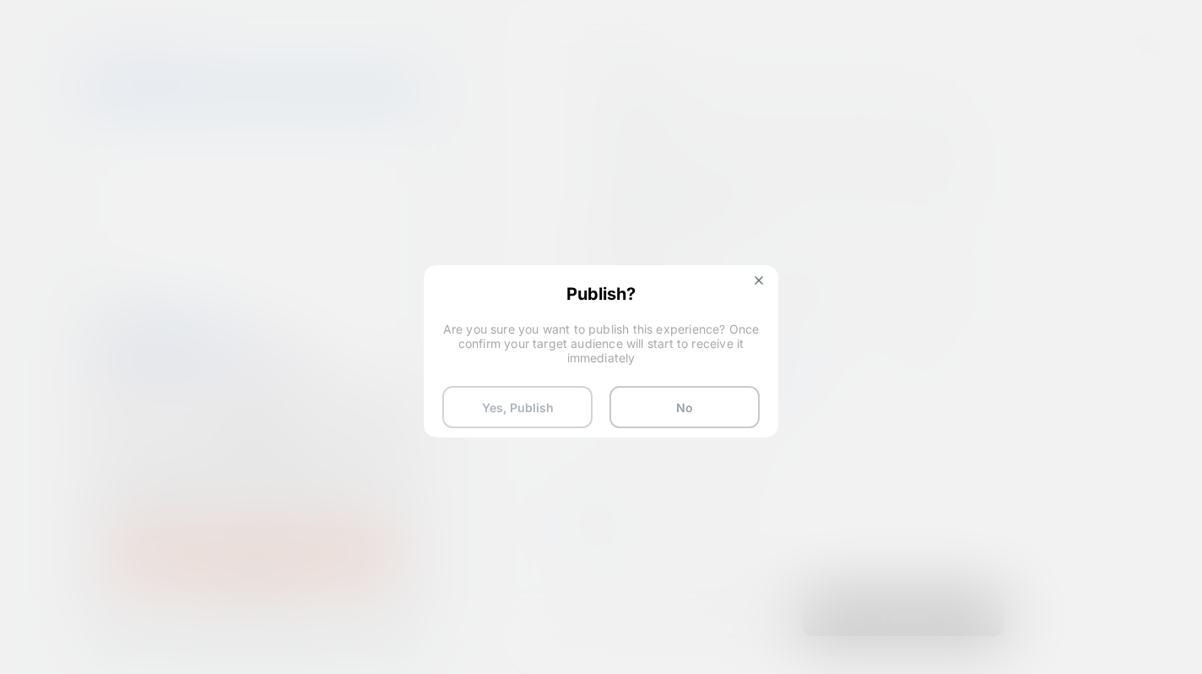
click at [534, 413] on button "Yes, Publish" at bounding box center [517, 407] width 150 height 42
